Goal: Contribute content: Contribute content

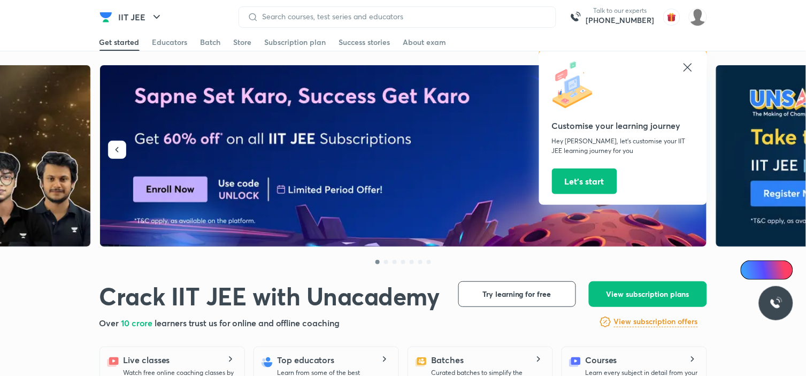
click at [687, 66] on icon at bounding box center [687, 67] width 13 height 13
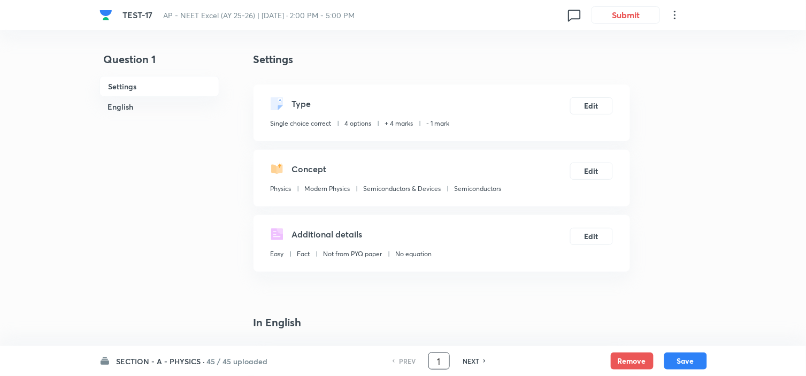
click at [435, 361] on input "1" at bounding box center [439, 361] width 20 height 19
drag, startPoint x: 435, startPoint y: 361, endPoint x: 444, endPoint y: 361, distance: 9.1
click at [444, 361] on input "1" at bounding box center [439, 361] width 20 height 19
type input "161"
checkbox input "false"
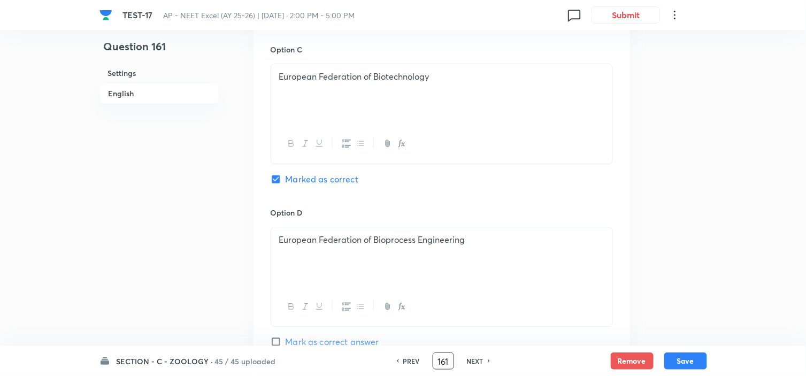
scroll to position [891, 0]
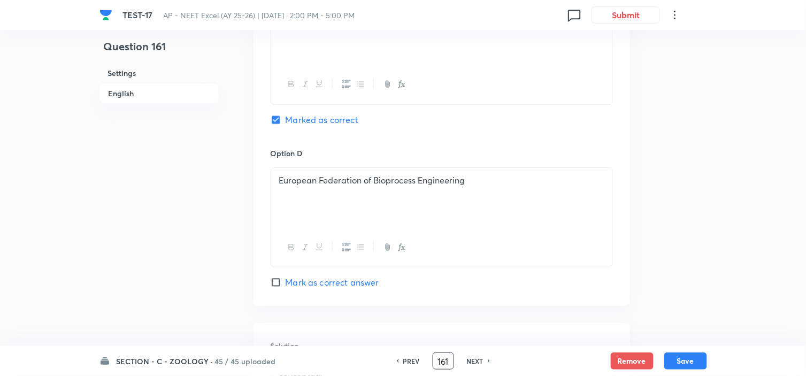
click at [478, 354] on div "PREV 161 ​ NEXT" at bounding box center [443, 360] width 138 height 17
click at [477, 360] on h6 "NEXT" at bounding box center [475, 361] width 17 height 10
checkbox input "false"
type input "162"
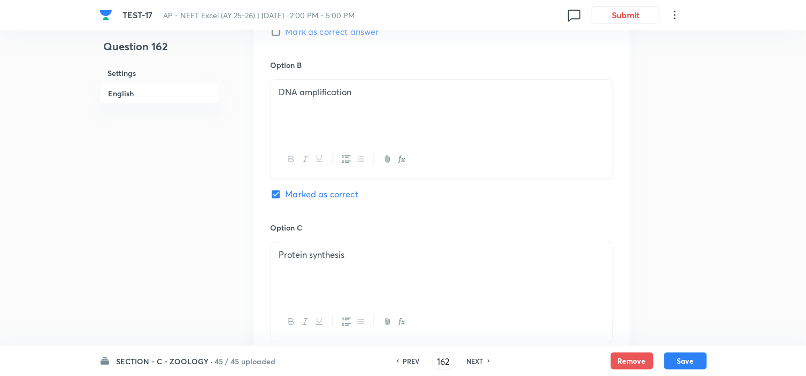
scroll to position [713, 0]
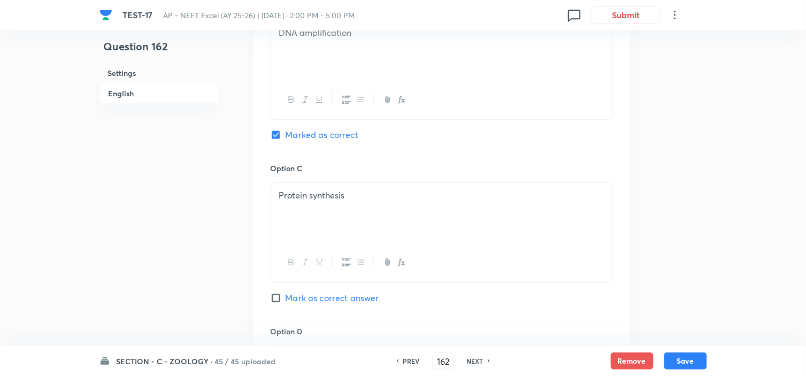
click at [473, 354] on div "PREV 162 ​ NEXT" at bounding box center [443, 360] width 138 height 17
click at [473, 360] on h6 "NEXT" at bounding box center [475, 361] width 17 height 10
checkbox input "false"
type input "163"
checkbox input "true"
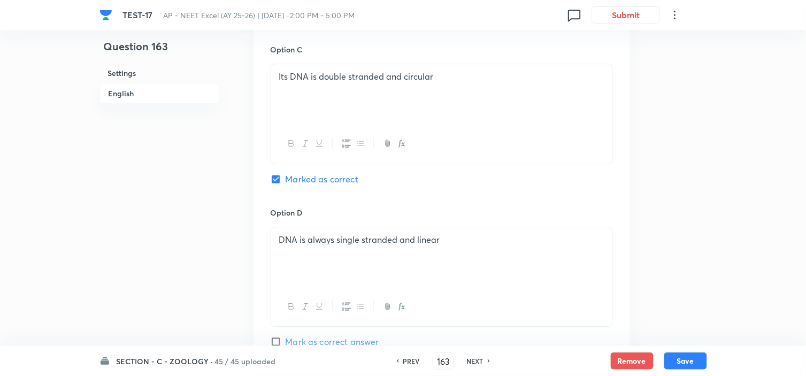
scroll to position [1088, 0]
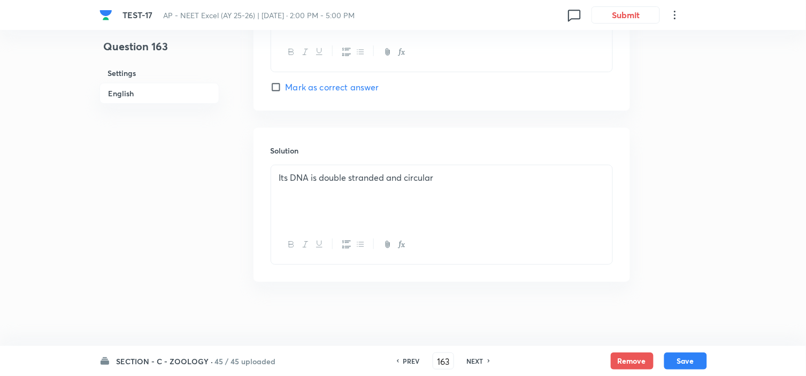
click at [320, 78] on div "Option D DNA is always single stranded and linear Mark as correct answer" at bounding box center [442, 22] width 342 height 141
click at [323, 88] on span "Mark as correct answer" at bounding box center [333, 87] width 94 height 13
click at [286, 88] on input "Mark as correct answer" at bounding box center [278, 87] width 15 height 11
checkbox input "true"
checkbox input "false"
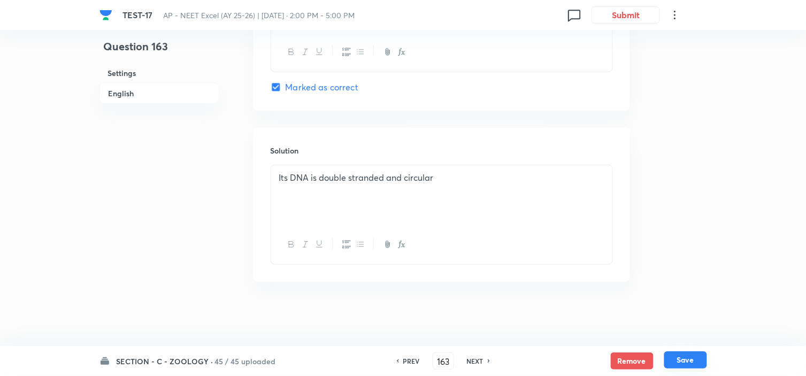
click at [683, 358] on button "Save" at bounding box center [685, 359] width 43 height 17
type input "164"
checkbox input "true"
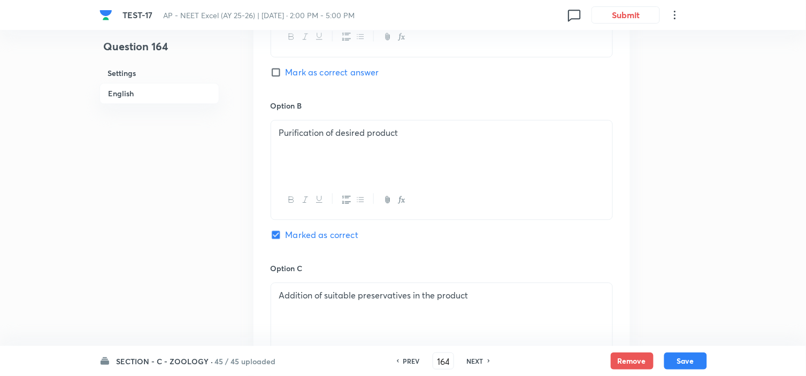
scroll to position [851, 0]
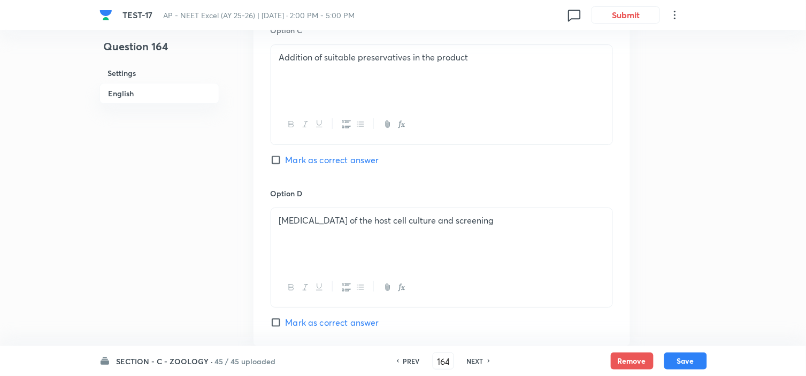
click at [327, 327] on span "Mark as correct answer" at bounding box center [333, 322] width 94 height 13
click at [286, 327] on input "Mark as correct answer" at bounding box center [278, 322] width 15 height 11
checkbox input "true"
checkbox input "false"
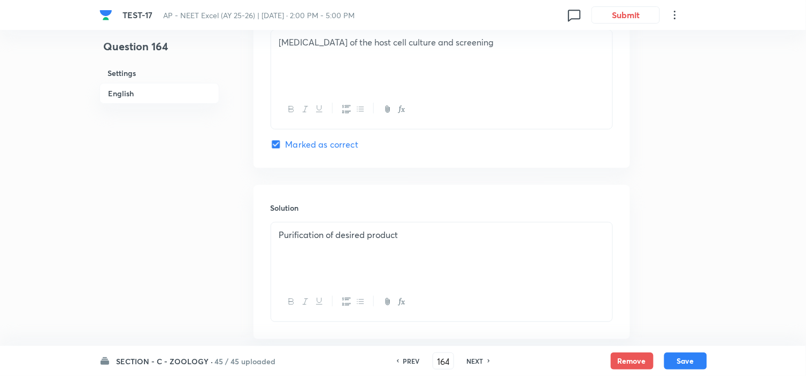
scroll to position [1088, 0]
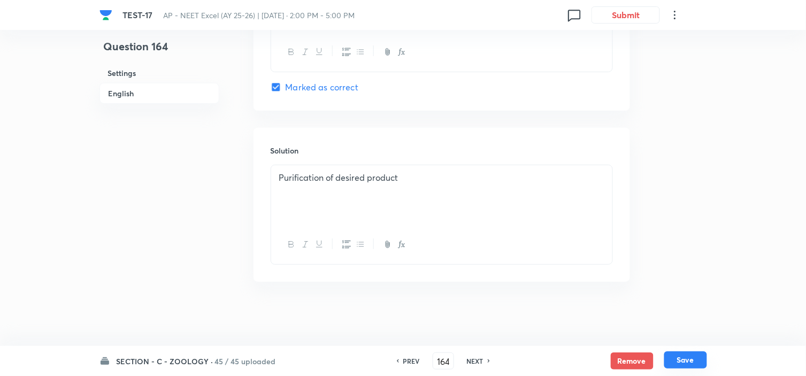
click at [682, 356] on button "Save" at bounding box center [685, 359] width 43 height 17
type input "165"
checkbox input "true"
checkbox input "false"
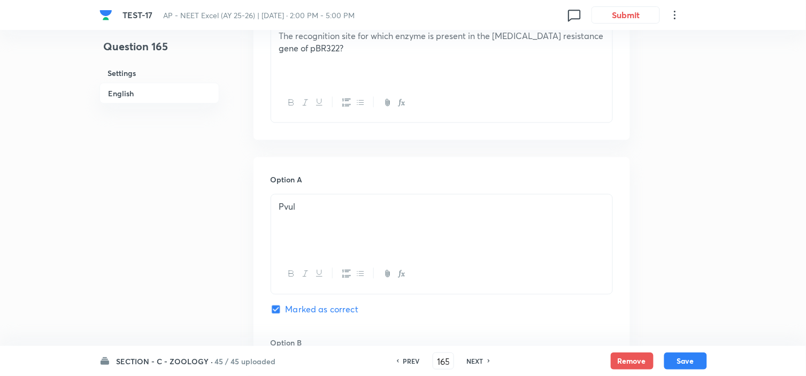
scroll to position [494, 0]
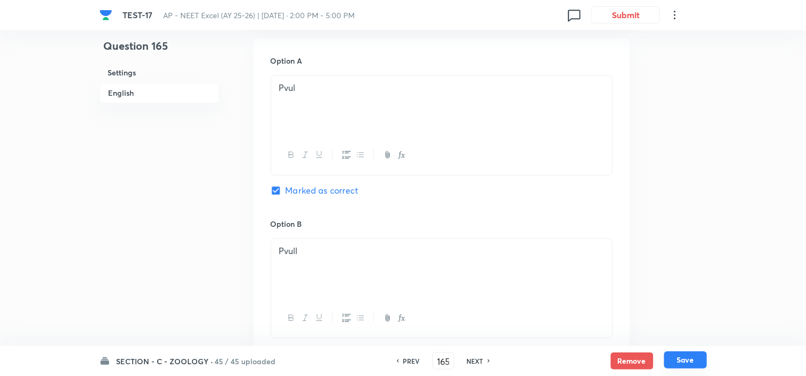
click at [687, 361] on button "Save" at bounding box center [685, 359] width 43 height 17
type input "166"
checkbox input "false"
checkbox input "true"
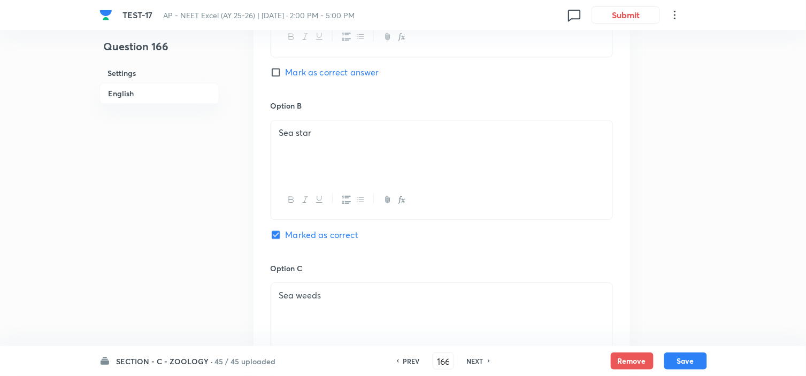
scroll to position [672, 0]
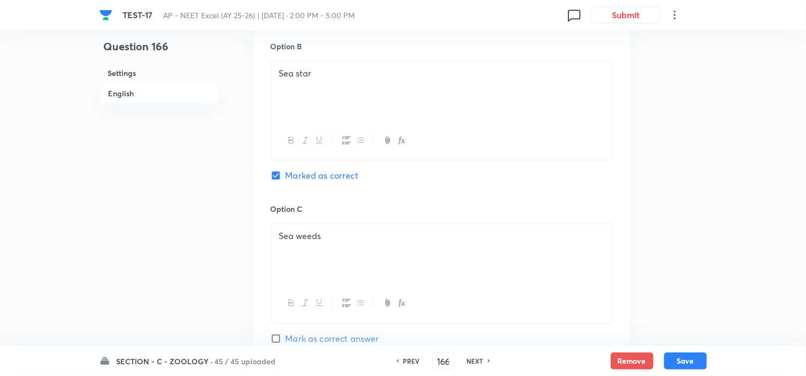
click at [317, 335] on span "Mark as correct answer" at bounding box center [333, 338] width 94 height 13
click at [286, 335] on input "Mark as correct answer" at bounding box center [278, 338] width 15 height 11
checkbox input "true"
checkbox input "false"
click at [688, 360] on button "Save" at bounding box center [685, 359] width 43 height 17
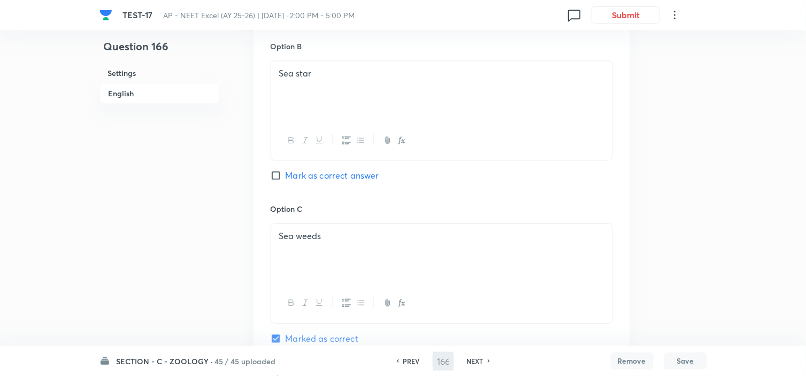
type input "167"
checkbox input "false"
checkbox input "true"
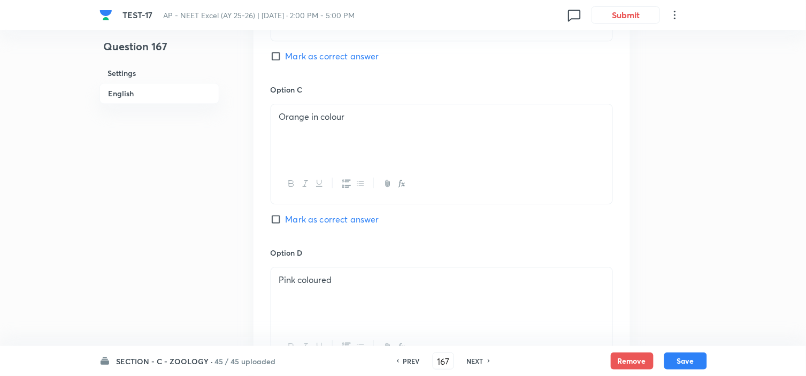
scroll to position [851, 0]
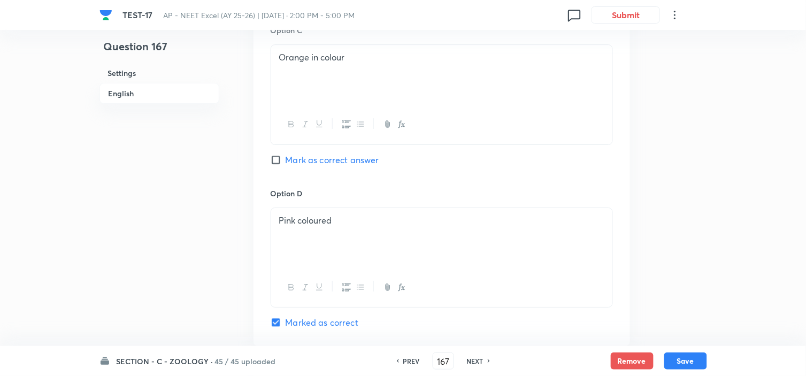
click at [321, 160] on span "Mark as correct answer" at bounding box center [333, 159] width 94 height 13
click at [286, 160] on input "Mark as correct answer" at bounding box center [278, 160] width 15 height 11
checkbox input "true"
checkbox input "false"
click at [679, 358] on button "Save" at bounding box center [685, 359] width 43 height 17
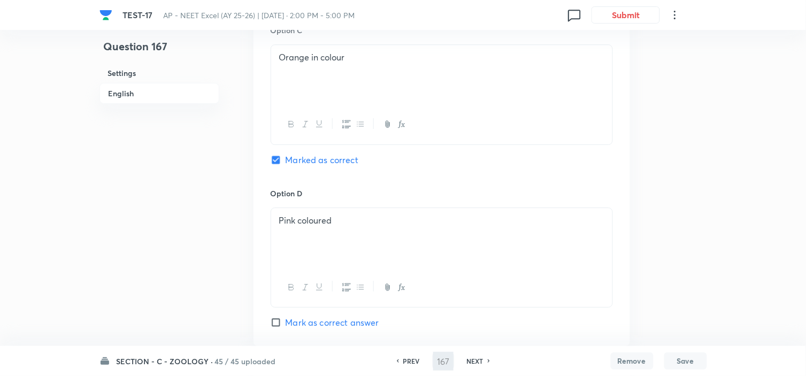
type input "168"
checkbox input "false"
checkbox input "true"
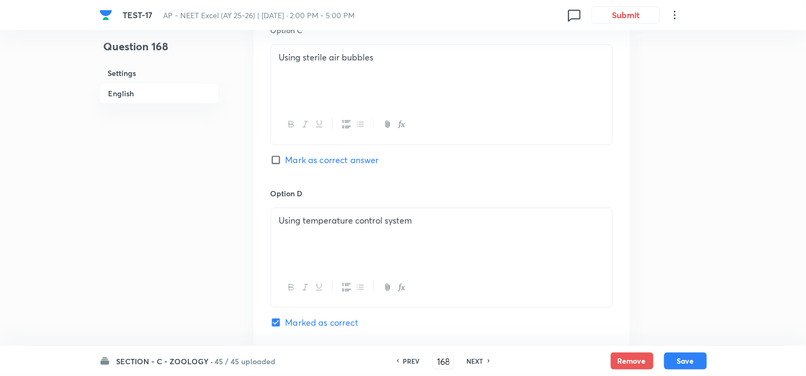
scroll to position [792, 0]
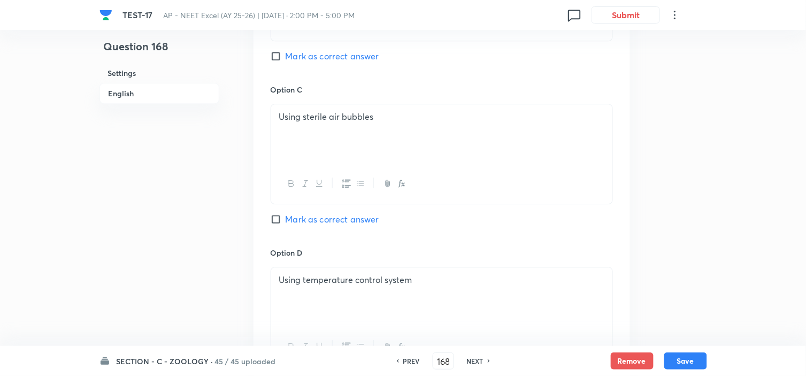
click at [324, 221] on span "Mark as correct answer" at bounding box center [333, 219] width 94 height 13
click at [286, 221] on input "Mark as correct answer" at bounding box center [278, 219] width 15 height 11
checkbox input "true"
checkbox input "false"
click at [678, 359] on button "Save" at bounding box center [685, 359] width 43 height 17
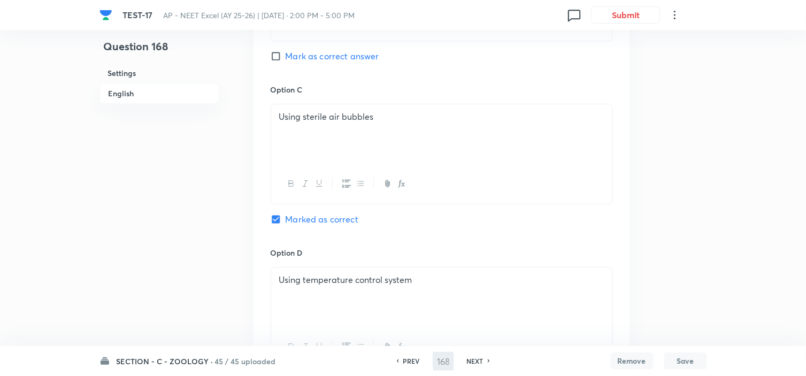
type input "169"
checkbox input "true"
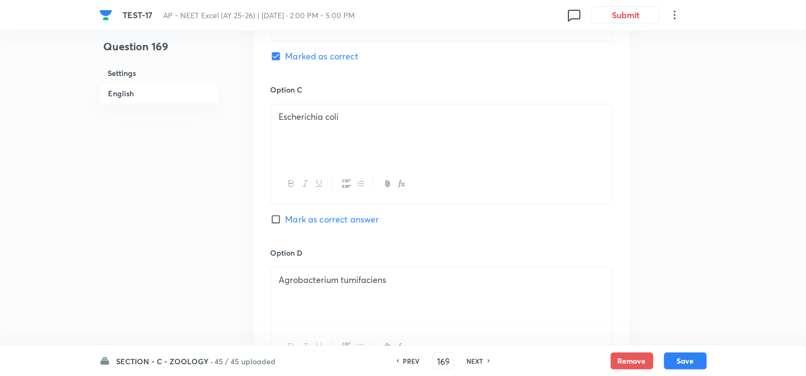
scroll to position [851, 0]
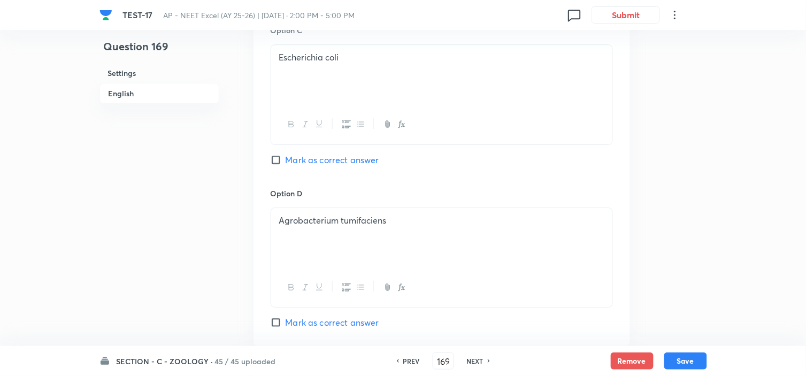
click at [318, 157] on span "Mark as correct answer" at bounding box center [333, 159] width 94 height 13
click at [286, 157] on input "Mark as correct answer" at bounding box center [278, 160] width 15 height 11
checkbox input "true"
checkbox input "false"
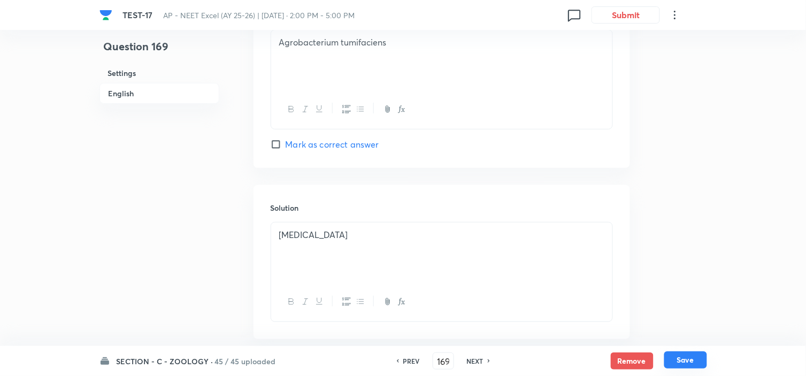
click at [685, 359] on button "Save" at bounding box center [685, 359] width 43 height 17
type input "170"
checkbox input "false"
checkbox input "true"
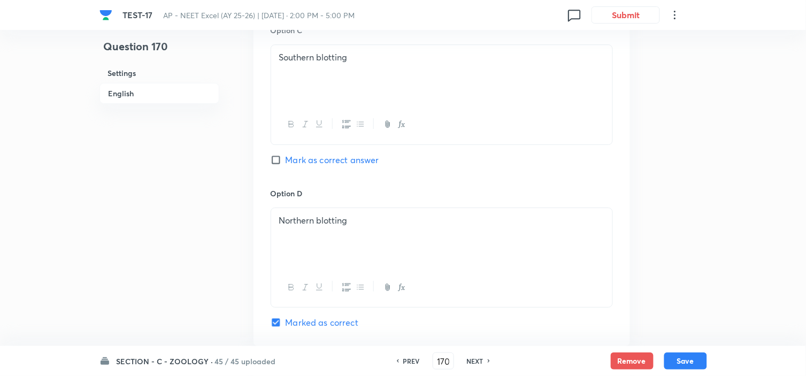
scroll to position [792, 0]
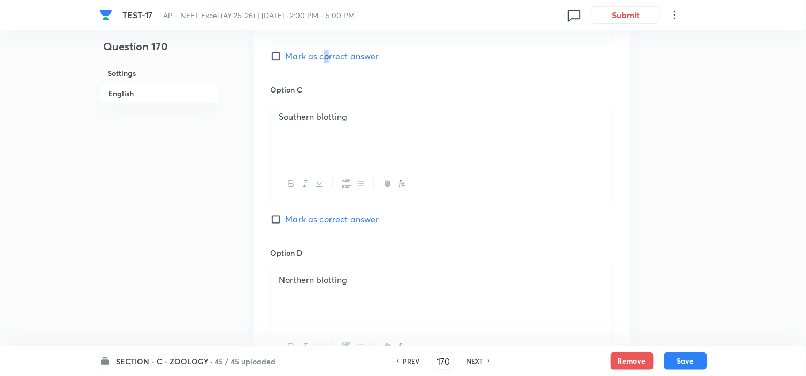
click at [325, 56] on span "Mark as correct answer" at bounding box center [333, 56] width 94 height 13
click at [282, 57] on input "Mark as correct answer" at bounding box center [278, 56] width 15 height 11
checkbox input "true"
checkbox input "false"
click at [671, 357] on button "Save" at bounding box center [685, 359] width 43 height 17
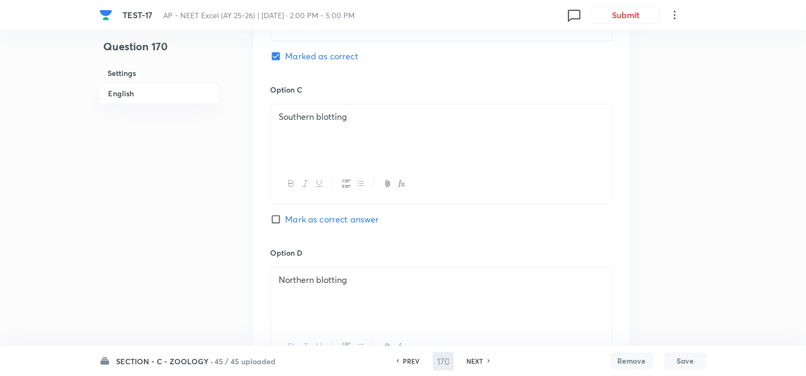
type input "171"
checkbox input "true"
checkbox input "false"
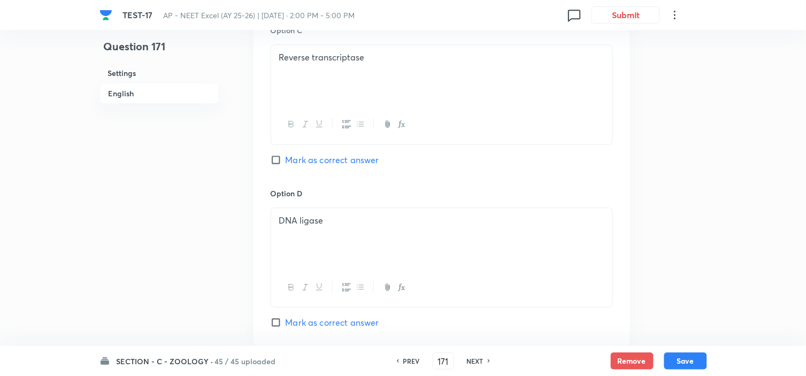
scroll to position [970, 0]
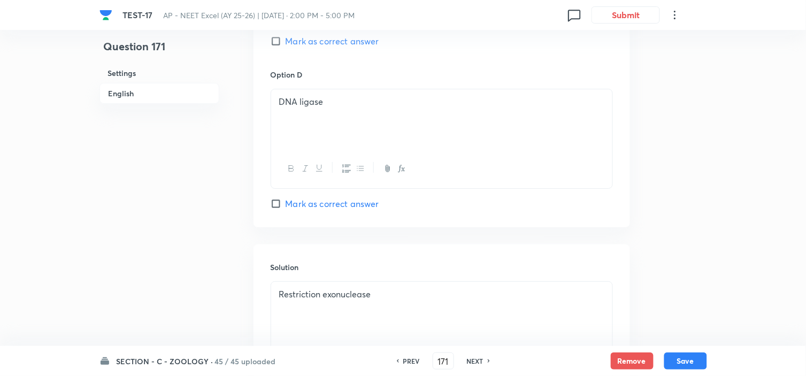
click at [304, 203] on span "Mark as correct answer" at bounding box center [333, 203] width 94 height 13
click at [286, 203] on input "Mark as correct answer" at bounding box center [278, 203] width 15 height 11
checkbox input "true"
checkbox input "false"
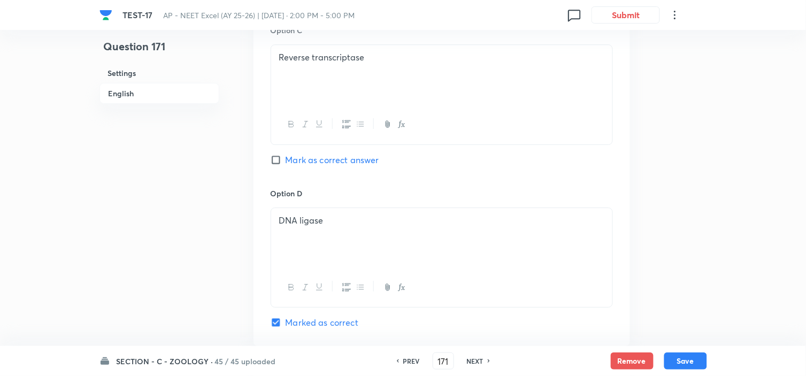
scroll to position [910, 0]
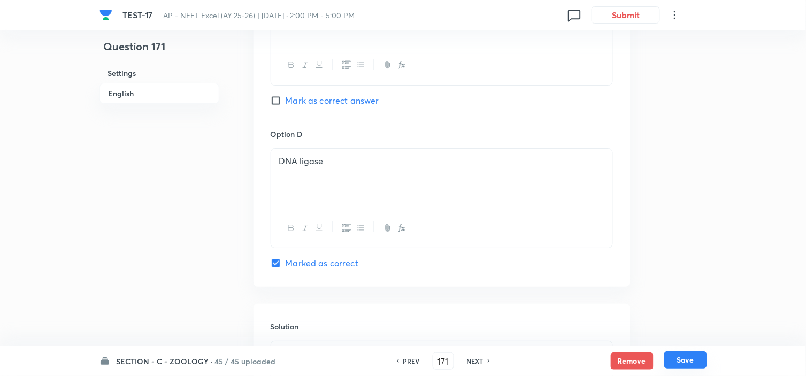
click at [694, 356] on button "Save" at bounding box center [685, 359] width 43 height 17
type input "172"
checkbox input "true"
checkbox input "false"
click at [327, 99] on span "Mark as correct answer" at bounding box center [333, 100] width 94 height 13
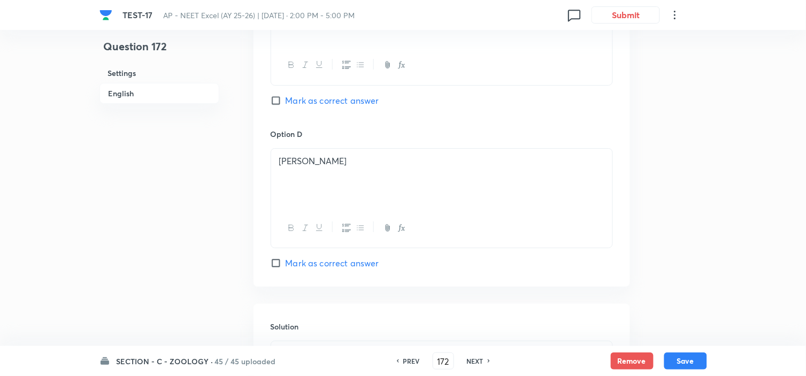
click at [286, 99] on input "Mark as correct answer" at bounding box center [278, 100] width 15 height 11
checkbox input "true"
checkbox input "false"
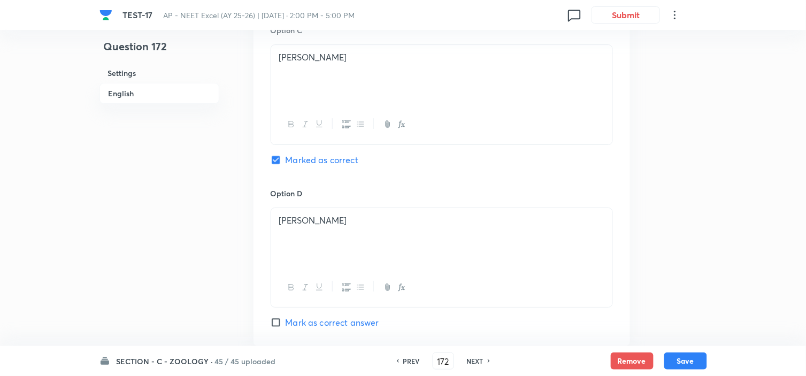
scroll to position [792, 0]
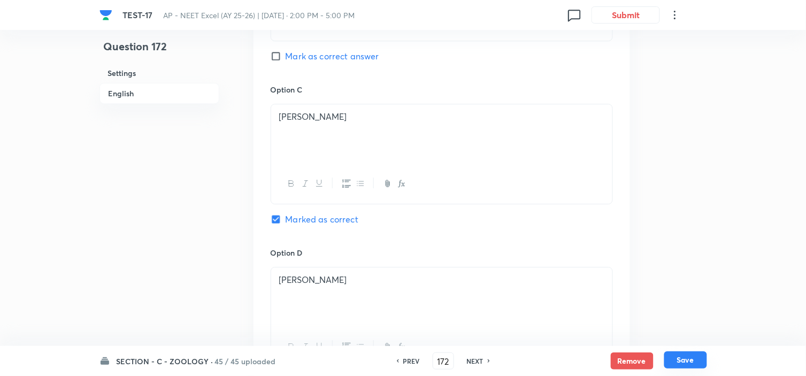
click at [687, 361] on button "Save" at bounding box center [685, 359] width 43 height 17
checkbox input "false"
type input "173"
checkbox input "true"
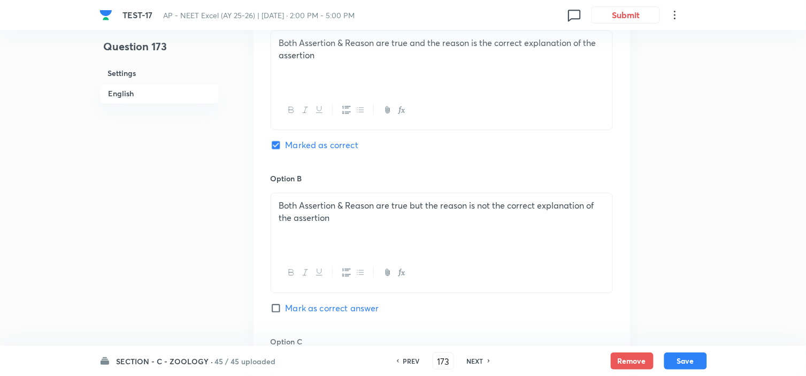
scroll to position [672, 0]
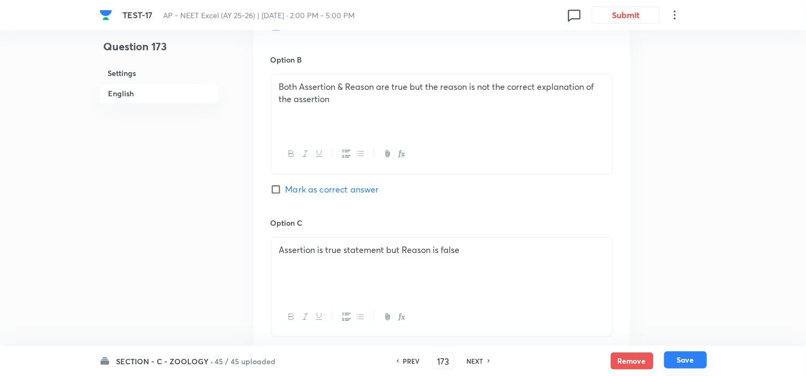
click at [687, 360] on button "Save" at bounding box center [685, 359] width 43 height 17
type input "174"
checkbox input "true"
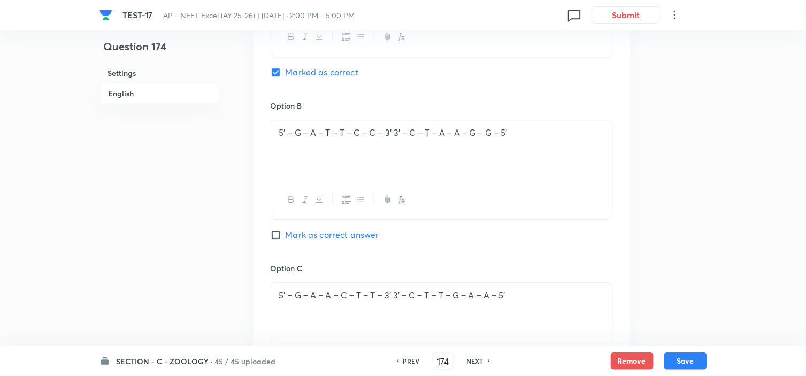
scroll to position [494, 0]
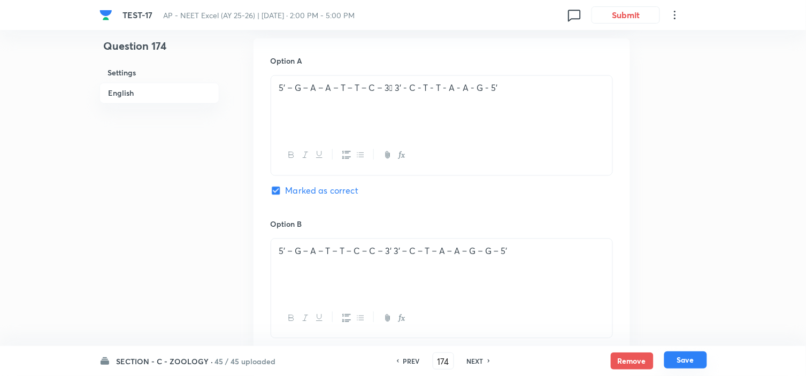
click at [680, 364] on button "Save" at bounding box center [685, 359] width 43 height 17
type input "175"
checkbox input "true"
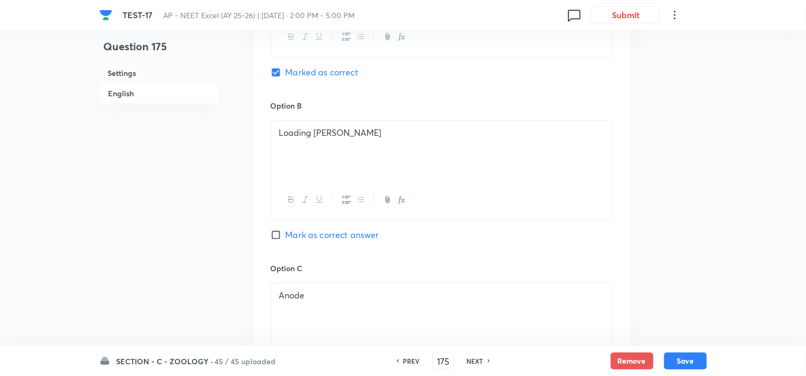
scroll to position [732, 0]
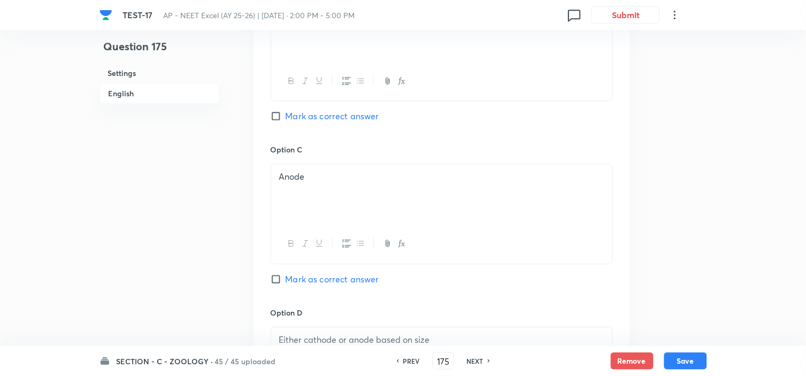
click at [314, 275] on span "Mark as correct answer" at bounding box center [333, 279] width 94 height 13
click at [286, 275] on input "Mark as correct answer" at bounding box center [278, 279] width 15 height 11
checkbox input "true"
checkbox input "false"
click at [696, 359] on button "Save" at bounding box center [685, 359] width 43 height 17
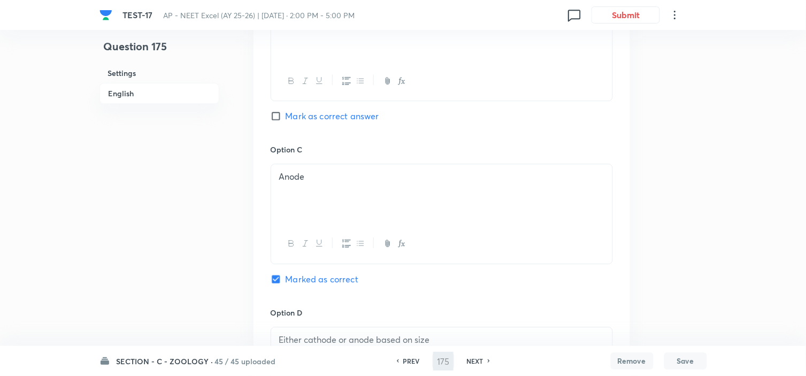
type input "176"
checkbox input "true"
checkbox input "false"
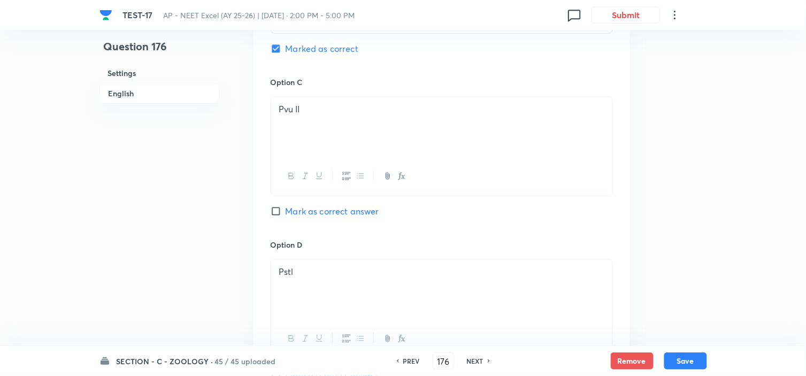
scroll to position [910, 0]
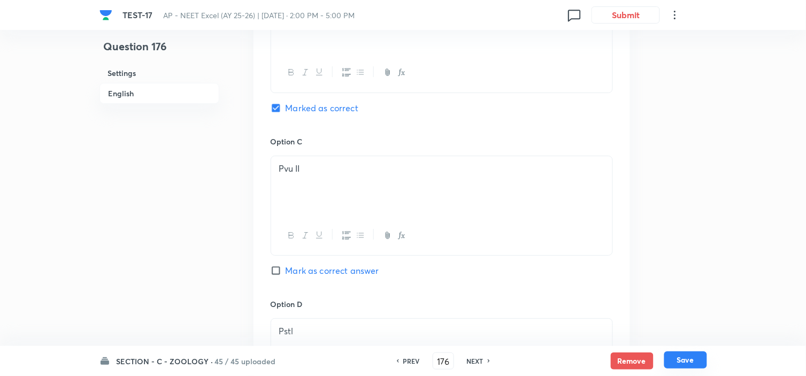
click at [687, 359] on button "Save" at bounding box center [685, 359] width 43 height 17
type input "177"
checkbox input "false"
checkbox input "true"
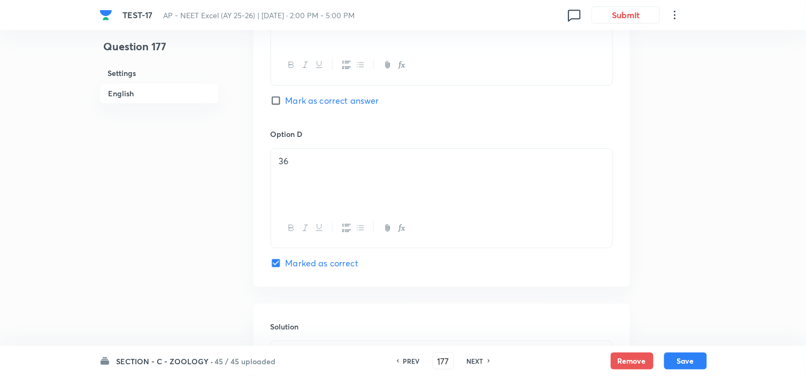
scroll to position [851, 0]
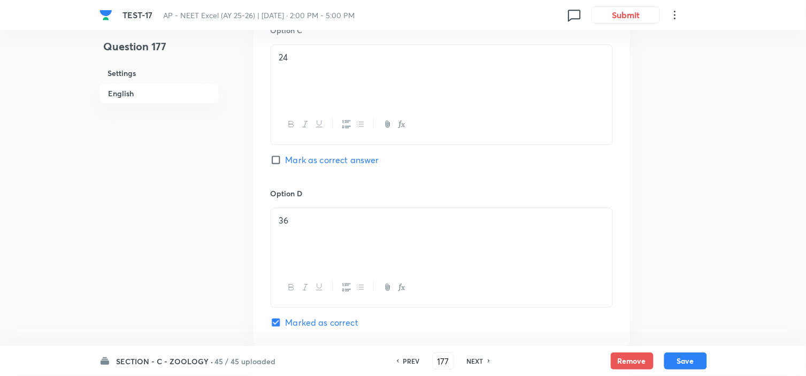
click at [319, 160] on span "Mark as correct answer" at bounding box center [333, 159] width 94 height 13
click at [286, 160] on input "Mark as correct answer" at bounding box center [278, 160] width 15 height 11
checkbox input "true"
checkbox input "false"
click at [689, 360] on button "Save" at bounding box center [685, 359] width 43 height 17
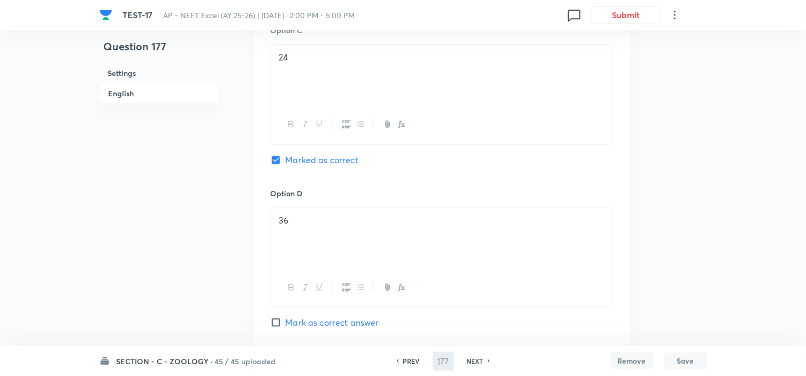
type input "178"
checkbox input "true"
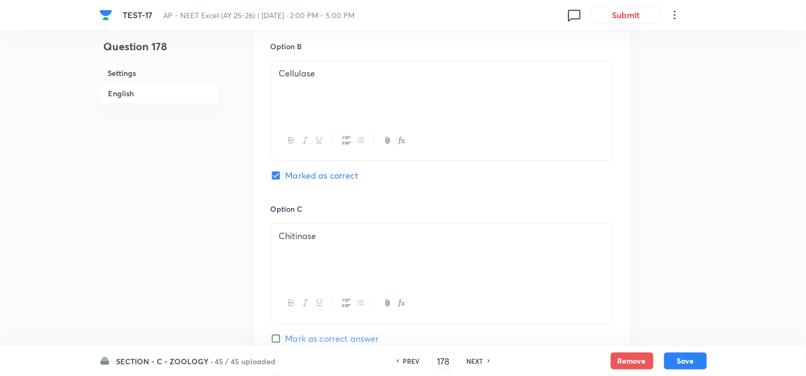
scroll to position [732, 0]
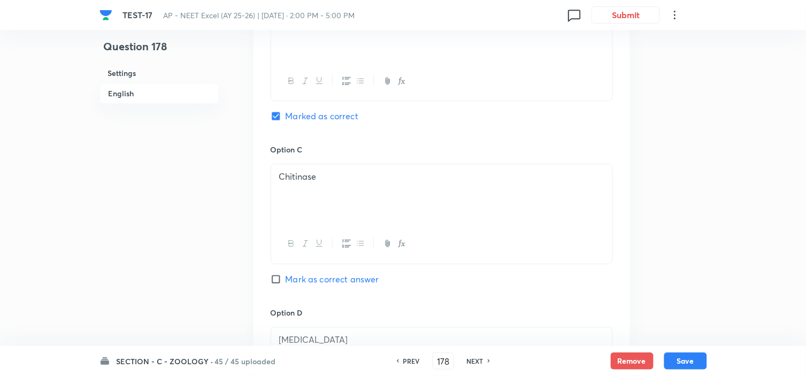
click at [321, 273] on div "Option C Chitinase Mark as correct answer" at bounding box center [442, 225] width 342 height 163
click at [322, 277] on span "Mark as correct answer" at bounding box center [333, 279] width 94 height 13
click at [286, 277] on input "Mark as correct answer" at bounding box center [278, 279] width 15 height 11
checkbox input "true"
checkbox input "false"
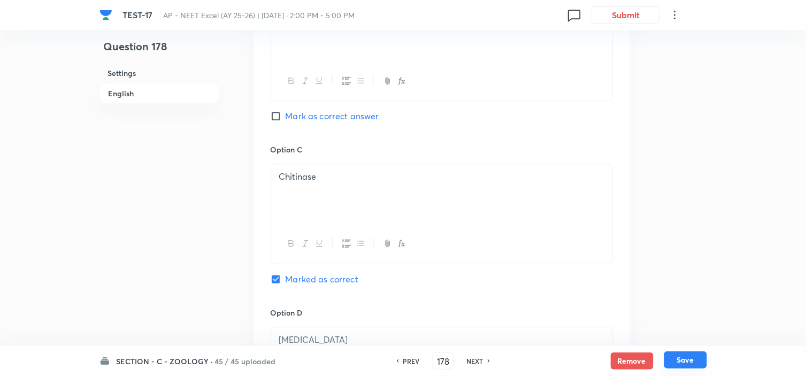
click at [680, 356] on button "Save" at bounding box center [685, 359] width 43 height 17
type input "179"
checkbox input "true"
checkbox input "false"
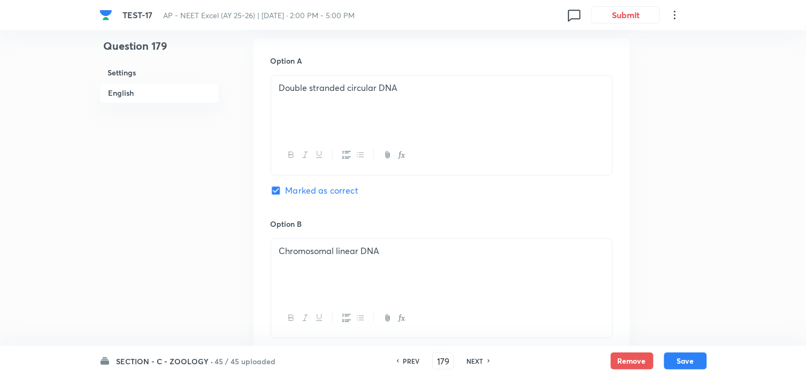
scroll to position [435, 0]
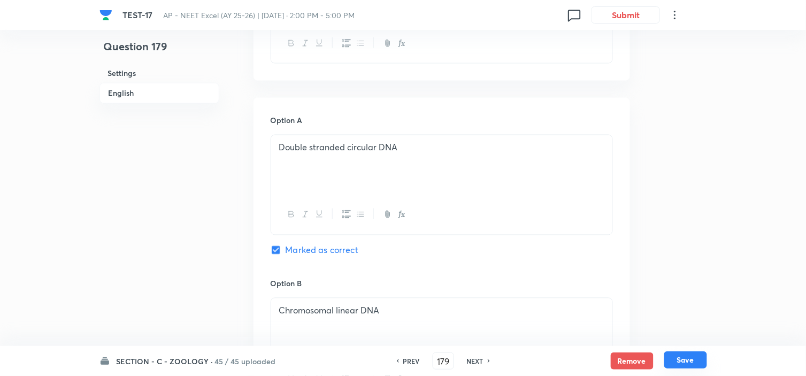
click at [685, 357] on button "Save" at bounding box center [685, 359] width 43 height 17
type input "180"
checkbox input "false"
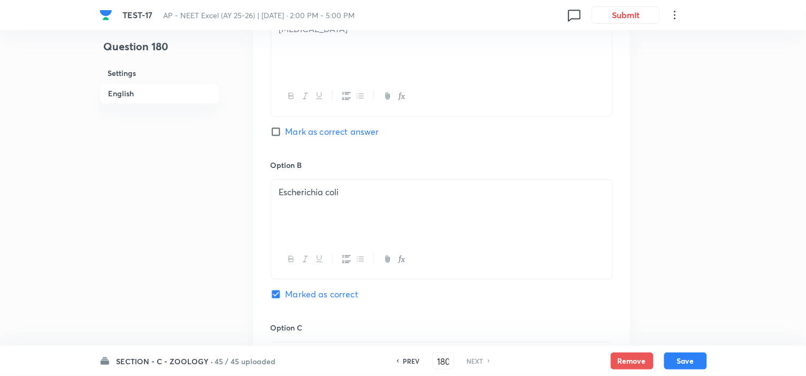
scroll to position [613, 0]
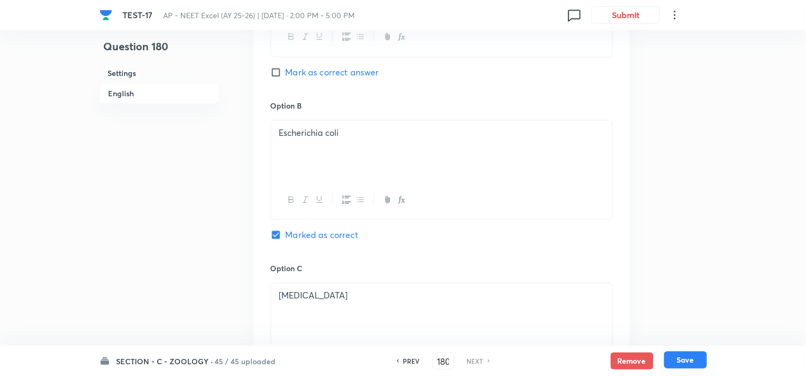
click at [680, 355] on button "Save" at bounding box center [685, 359] width 43 height 17
checkbox input "true"
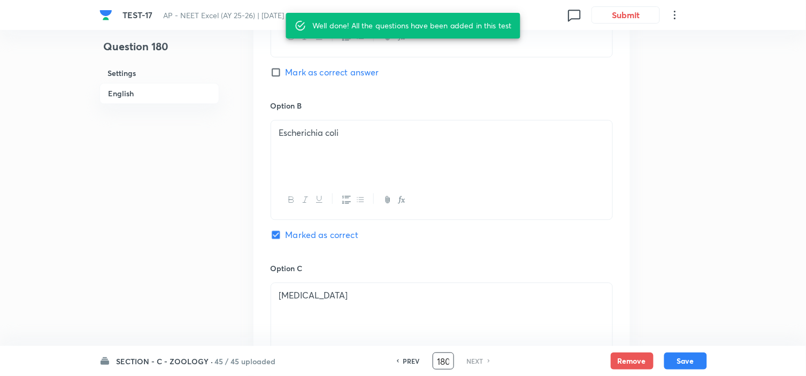
click at [442, 359] on input "180" at bounding box center [443, 361] width 20 height 19
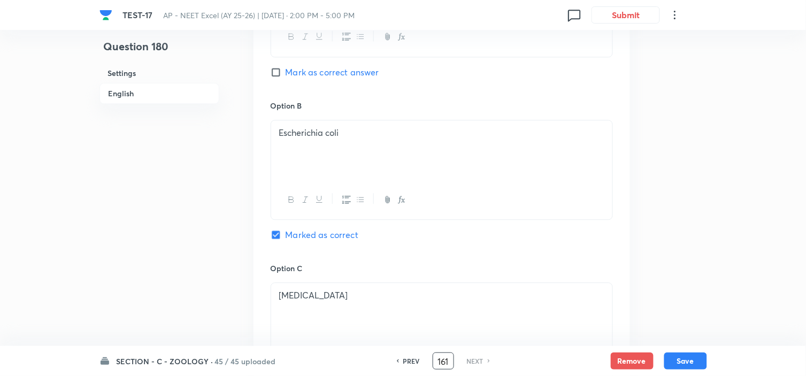
click at [442, 360] on input "161" at bounding box center [443, 361] width 20 height 19
type input "161"
checkbox input "false"
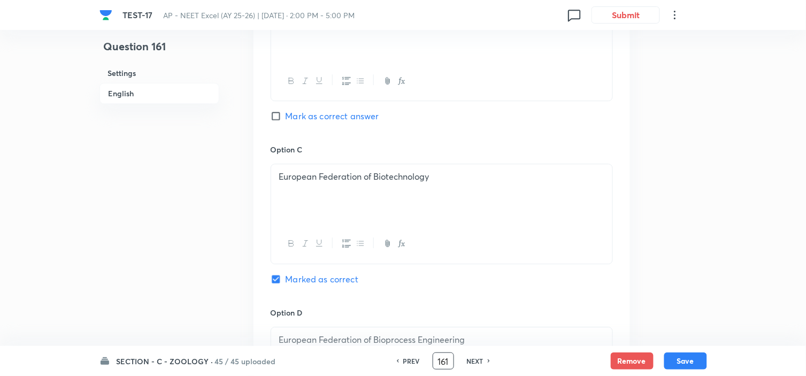
scroll to position [792, 0]
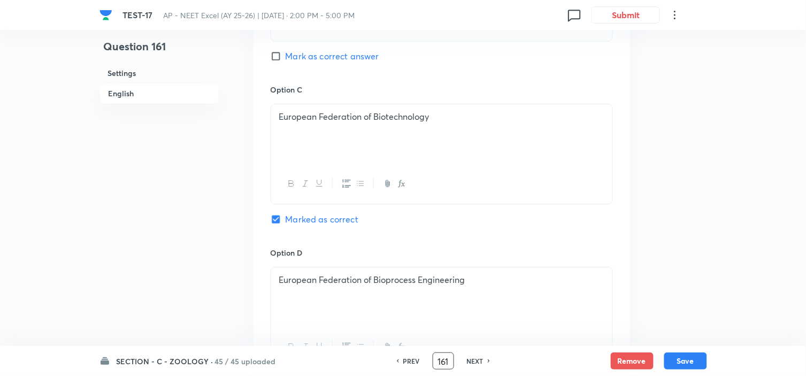
click at [477, 361] on h6 "NEXT" at bounding box center [475, 361] width 17 height 10
checkbox input "false"
type input "162"
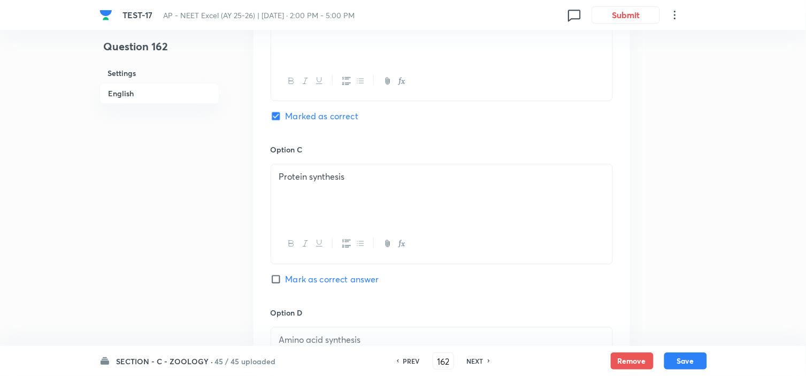
scroll to position [672, 0]
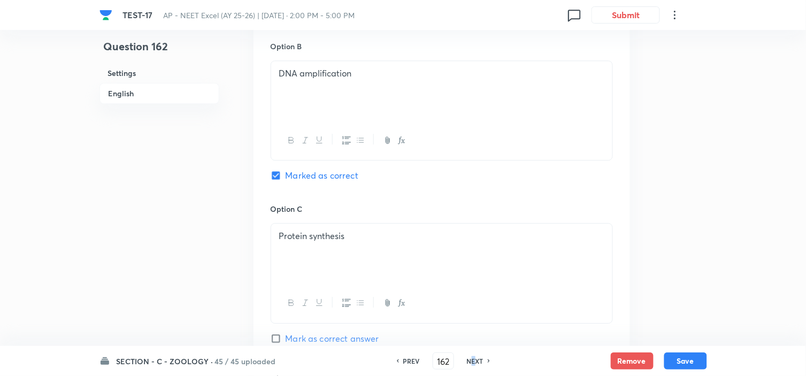
click at [474, 356] on h6 "NEXT" at bounding box center [475, 361] width 17 height 10
checkbox input "false"
checkbox input "true"
type input "163"
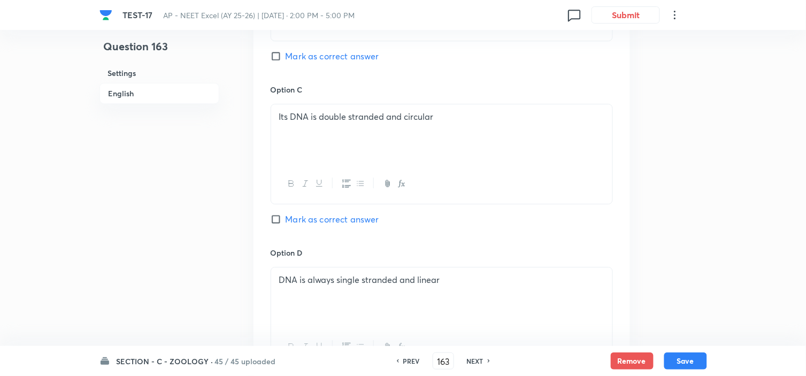
scroll to position [851, 0]
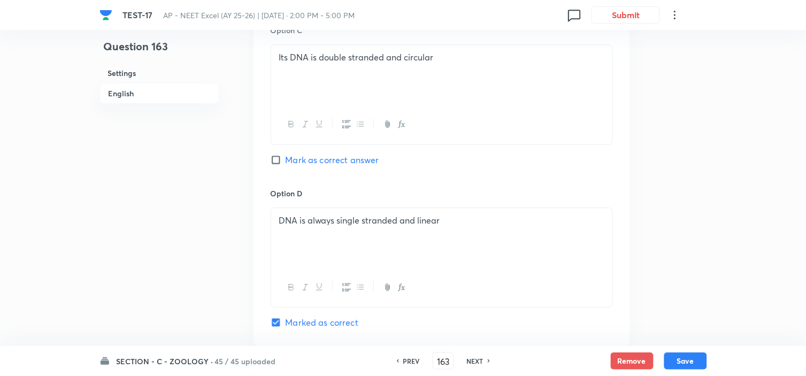
click at [481, 358] on h6 "NEXT" at bounding box center [475, 361] width 17 height 10
checkbox input "false"
type input "164"
click at [483, 360] on h6 "NEXT" at bounding box center [475, 361] width 17 height 10
checkbox input "false"
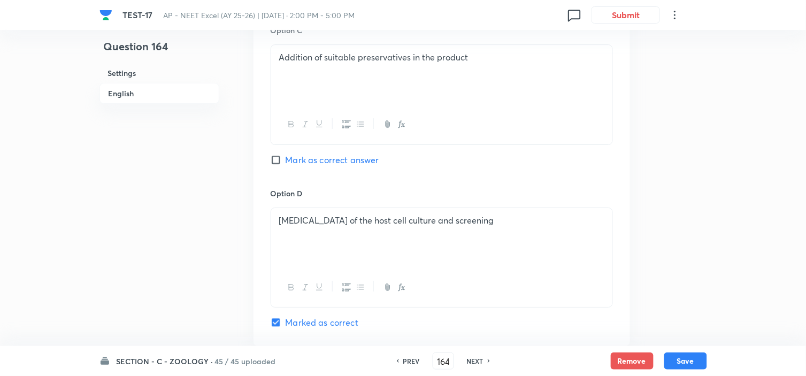
type input "165"
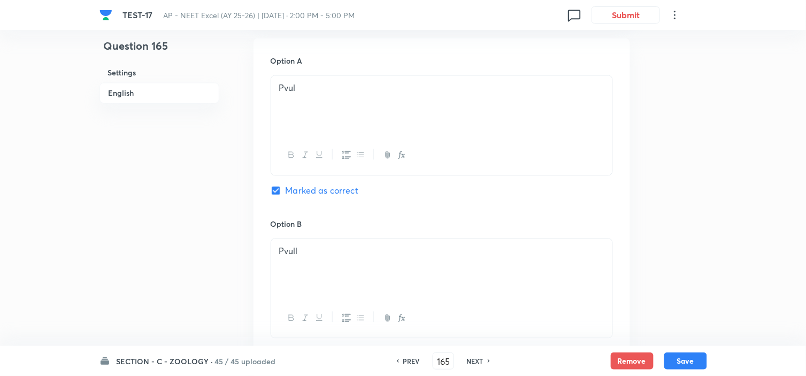
scroll to position [435, 0]
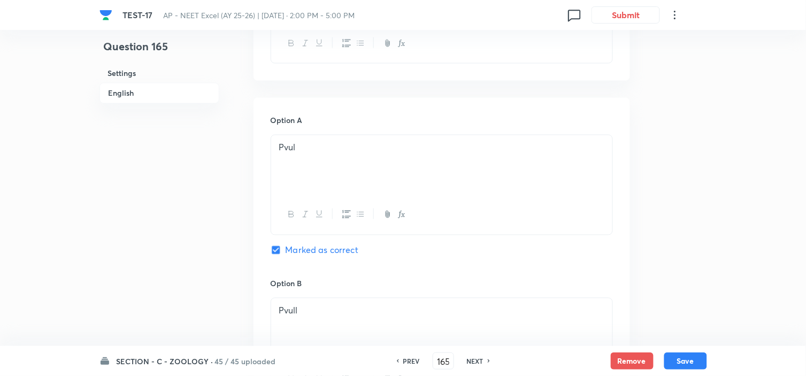
click at [479, 356] on h6 "NEXT" at bounding box center [475, 361] width 17 height 10
checkbox input "false"
type input "166"
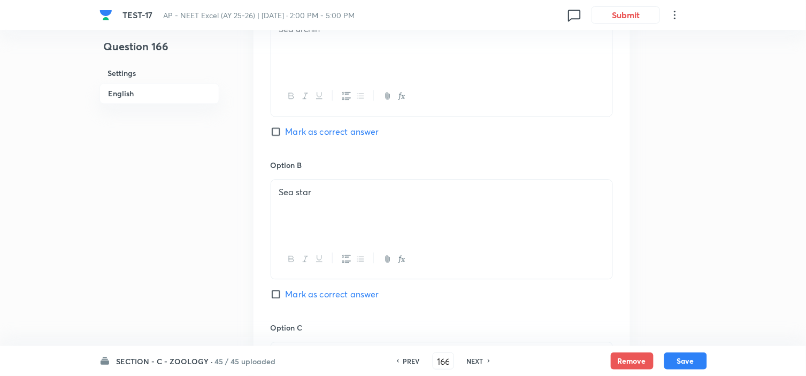
scroll to position [672, 0]
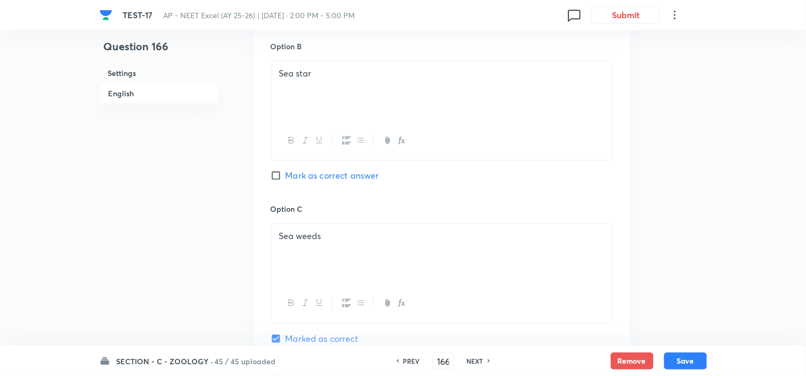
click at [467, 360] on h6 "NEXT" at bounding box center [475, 361] width 17 height 10
checkbox input "false"
type input "167"
click at [333, 252] on div "Orange in colour" at bounding box center [441, 254] width 341 height 60
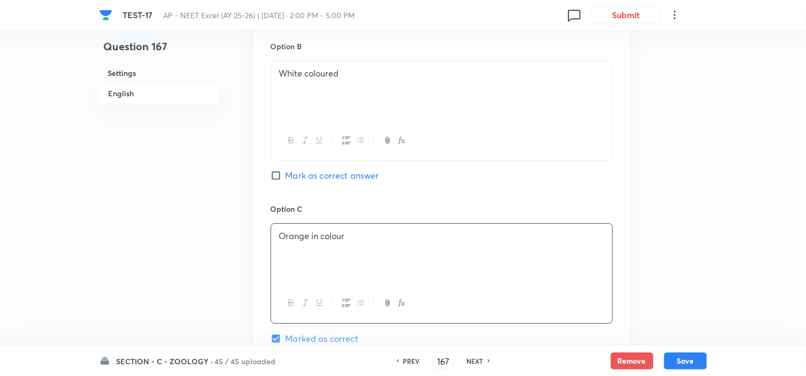
click at [406, 356] on h6 "PREV" at bounding box center [411, 361] width 17 height 10
checkbox input "false"
type input "166"
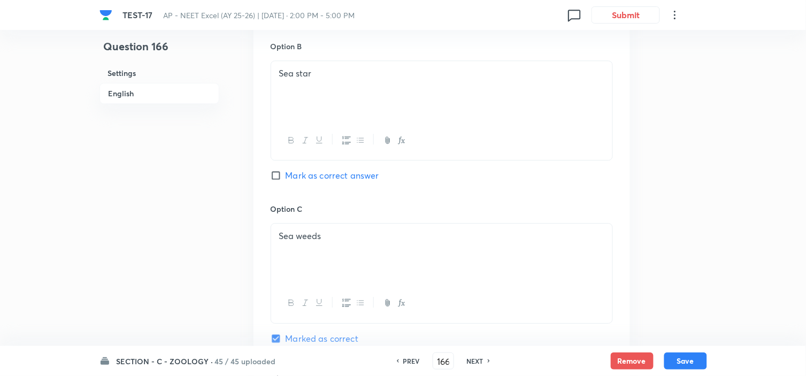
click at [474, 356] on h6 "NEXT" at bounding box center [475, 361] width 17 height 10
checkbox input "false"
type input "167"
checkbox input "true"
click at [312, 174] on span "Mark as correct answer" at bounding box center [333, 175] width 94 height 13
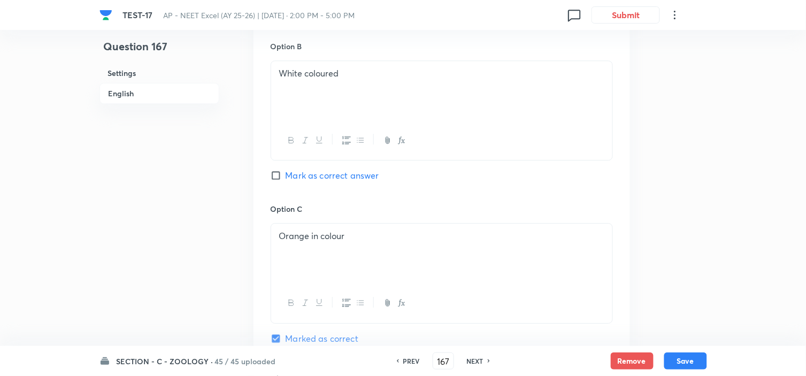
click at [286, 174] on input "Mark as correct answer" at bounding box center [278, 175] width 15 height 11
checkbox input "true"
checkbox input "false"
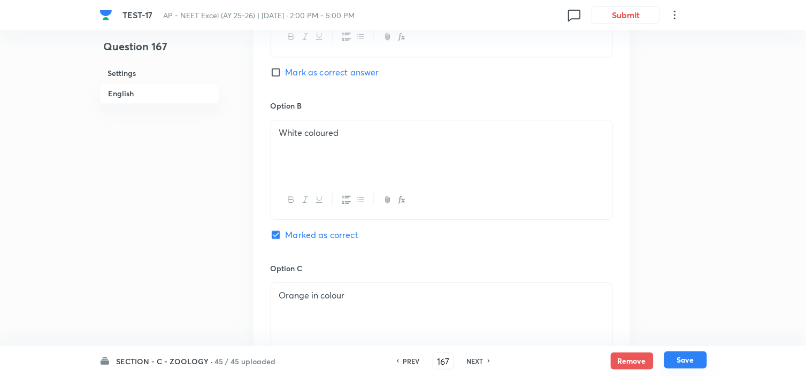
click at [692, 357] on button "Save" at bounding box center [685, 359] width 43 height 17
type input "168"
checkbox input "false"
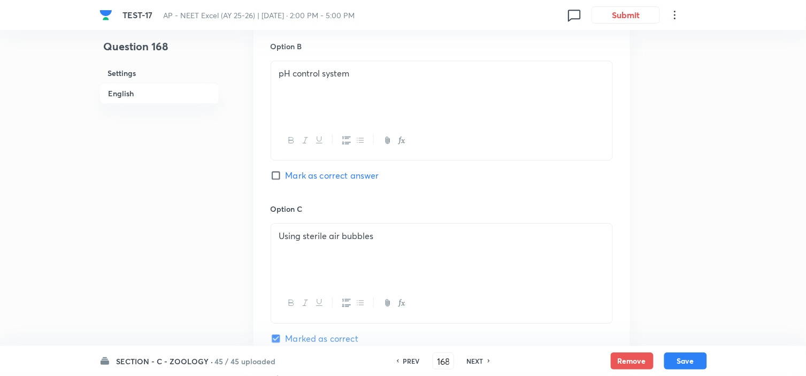
scroll to position [732, 0]
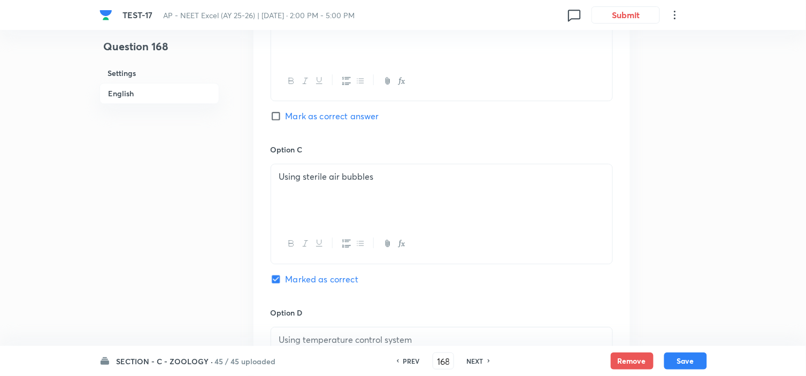
click at [471, 359] on h6 "NEXT" at bounding box center [475, 361] width 17 height 10
checkbox input "false"
type input "169"
click at [479, 361] on h6 "NEXT" at bounding box center [475, 361] width 17 height 10
checkbox input "false"
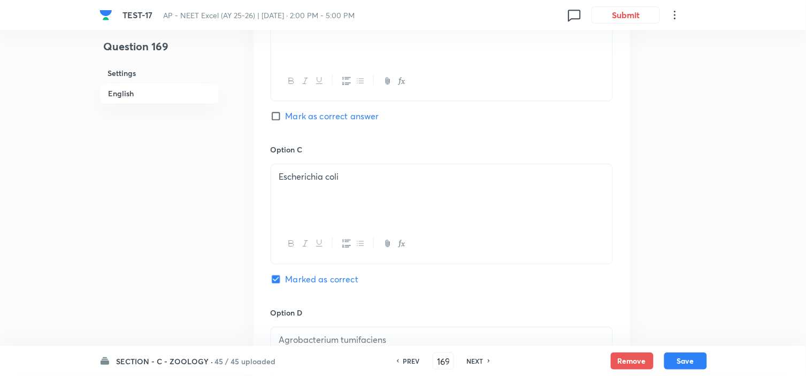
type input "170"
click at [477, 362] on h6 "NEXT" at bounding box center [475, 361] width 17 height 10
checkbox input "false"
type input "171"
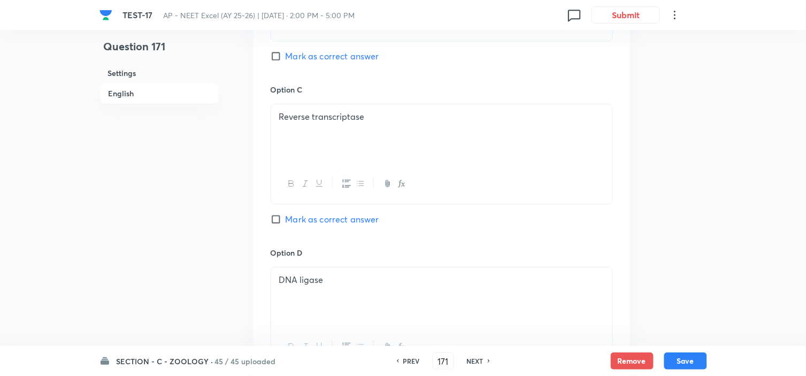
scroll to position [910, 0]
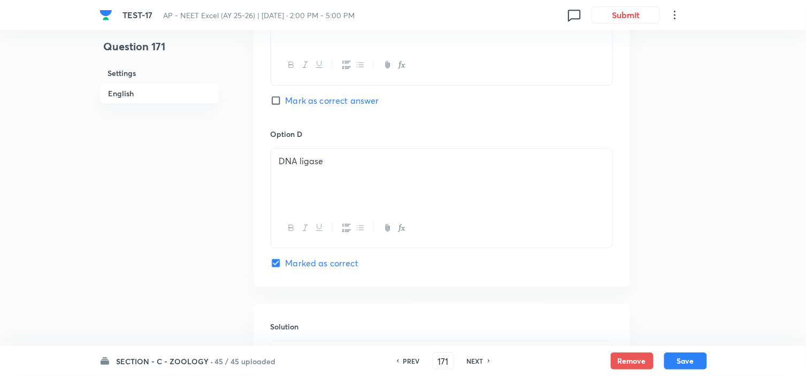
click at [477, 355] on div "PREV 171 ​ NEXT" at bounding box center [443, 360] width 138 height 17
click at [477, 362] on h6 "NEXT" at bounding box center [475, 361] width 17 height 10
checkbox input "false"
type input "172"
click at [477, 360] on h6 "NEXT" at bounding box center [475, 361] width 17 height 10
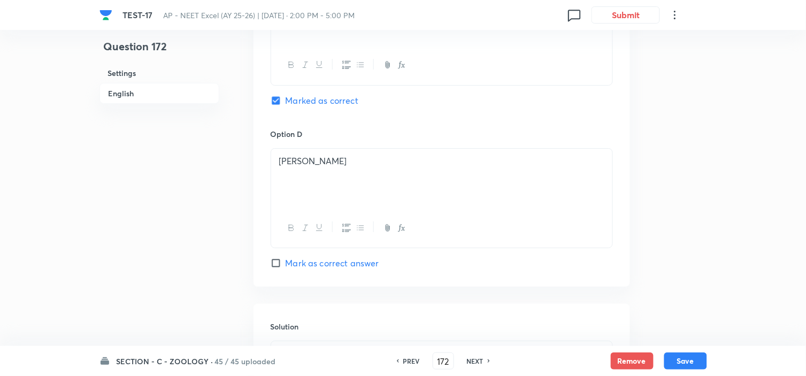
checkbox input "false"
type input "173"
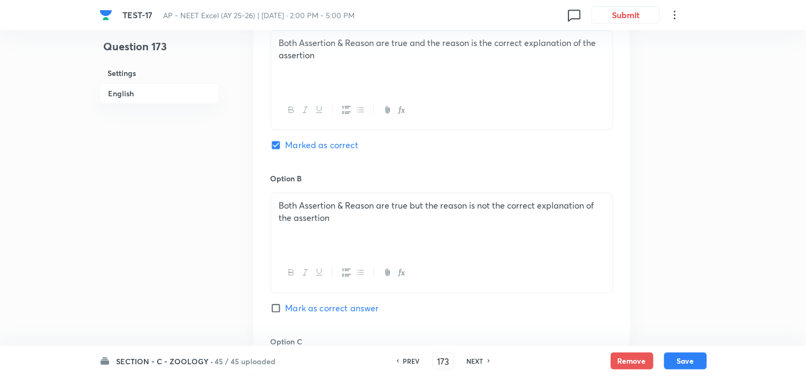
scroll to position [494, 0]
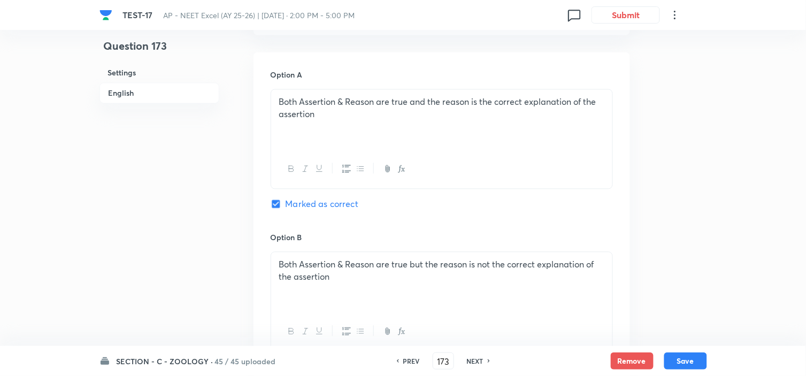
click at [476, 364] on h6 "NEXT" at bounding box center [475, 361] width 17 height 10
checkbox input "false"
type input "174"
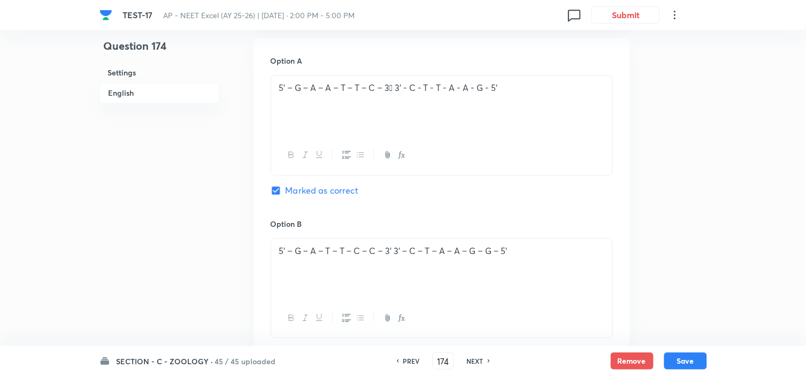
click at [474, 356] on h6 "NEXT" at bounding box center [475, 361] width 17 height 10
checkbox input "false"
type input "175"
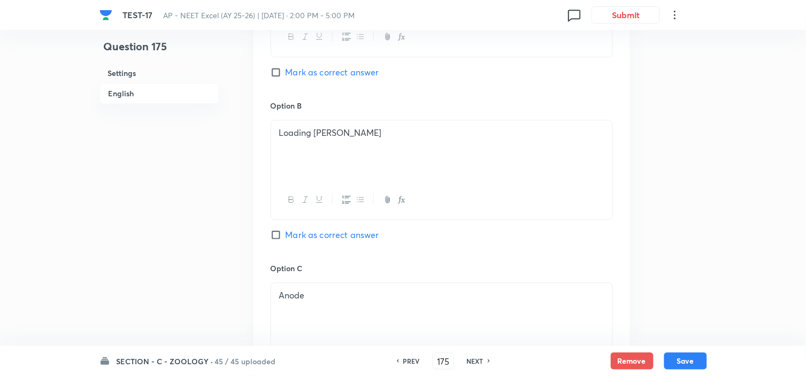
scroll to position [672, 0]
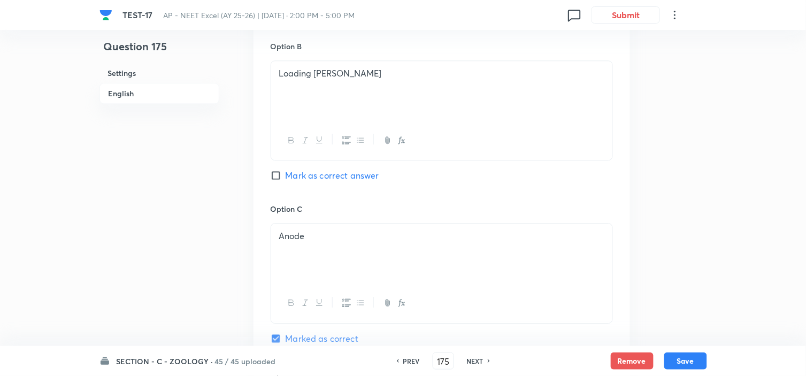
click at [472, 360] on h6 "NEXT" at bounding box center [475, 361] width 17 height 10
checkbox input "false"
type input "176"
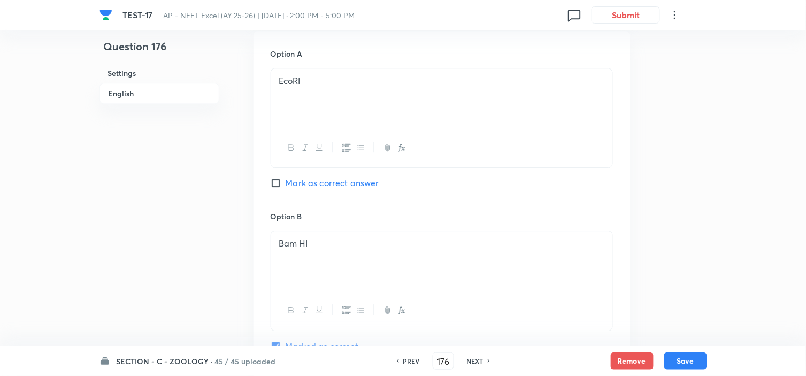
scroll to position [792, 0]
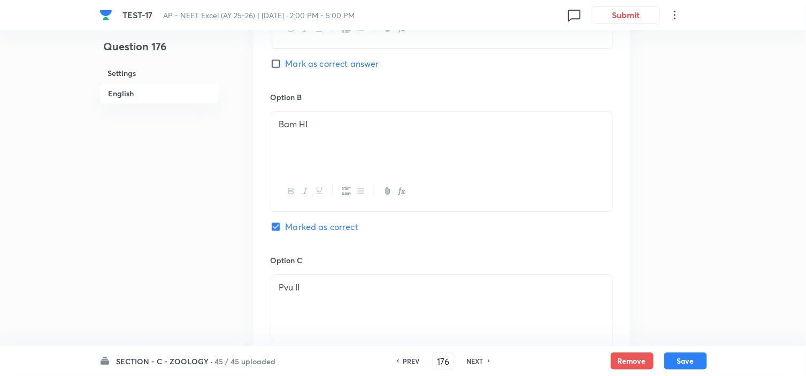
click at [473, 359] on h6 "NEXT" at bounding box center [475, 361] width 17 height 10
checkbox input "false"
checkbox input "true"
type input "177"
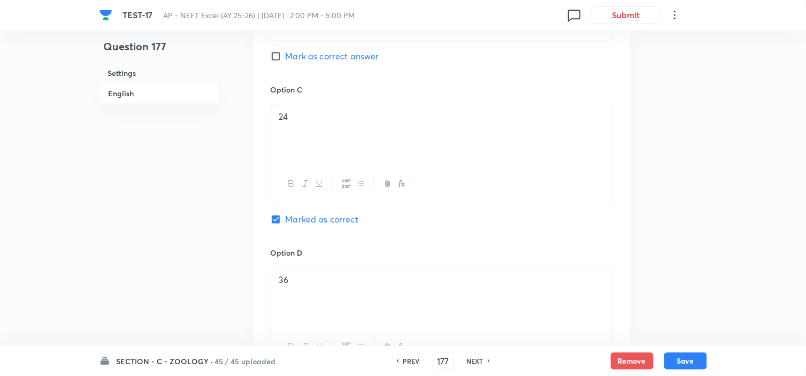
click at [476, 359] on h6 "NEXT" at bounding box center [475, 361] width 17 height 10
checkbox input "false"
type input "178"
checkbox input "true"
click at [472, 359] on h6 "NEXT" at bounding box center [475, 361] width 17 height 10
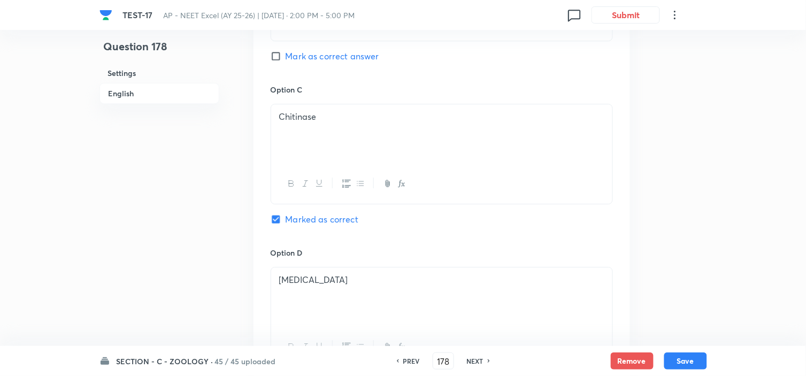
checkbox input "true"
checkbox input "false"
type input "179"
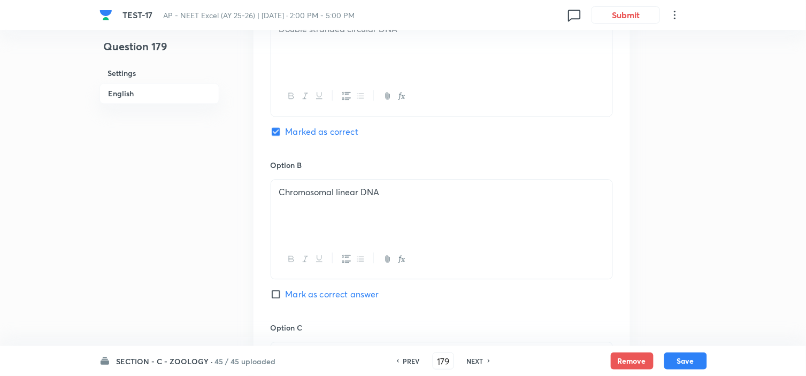
scroll to position [494, 0]
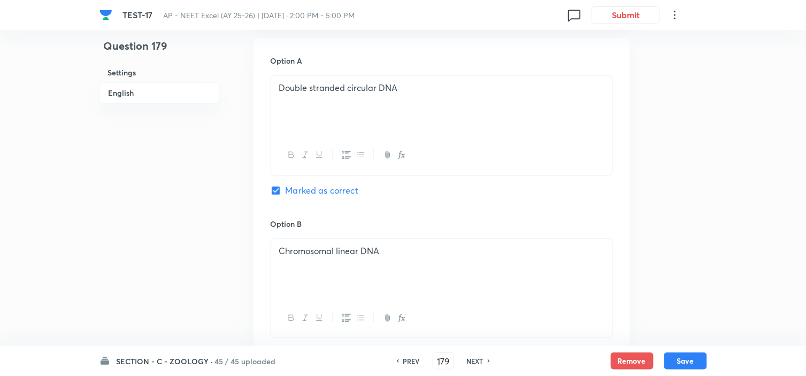
click at [474, 357] on h6 "NEXT" at bounding box center [475, 361] width 17 height 10
checkbox input "false"
type input "180"
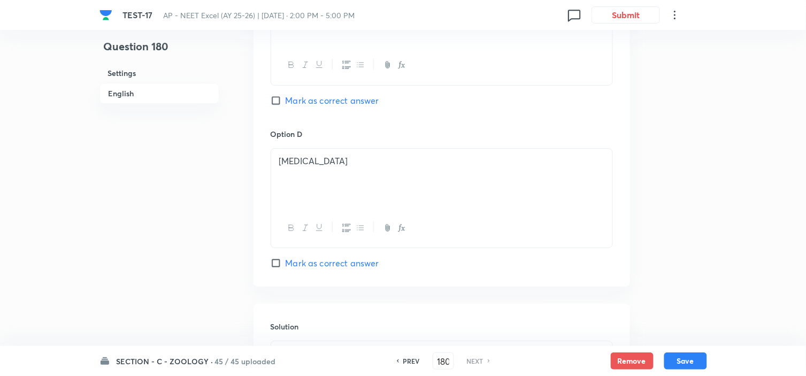
scroll to position [1029, 0]
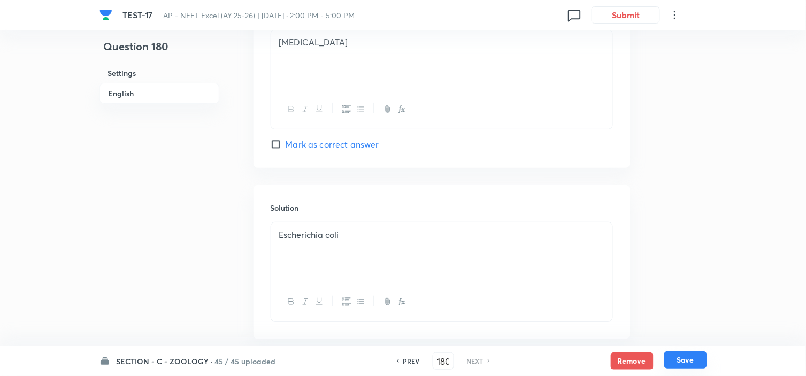
click at [694, 358] on button "Save" at bounding box center [685, 359] width 43 height 17
checkbox input "true"
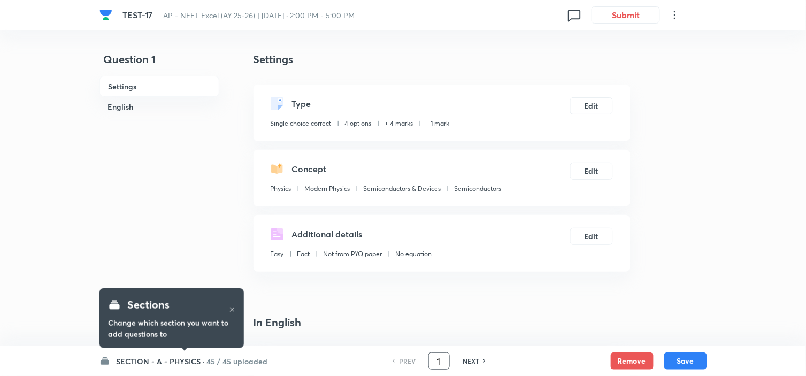
click at [440, 359] on input "1" at bounding box center [439, 361] width 20 height 19
click at [444, 360] on input "1" at bounding box center [439, 361] width 20 height 19
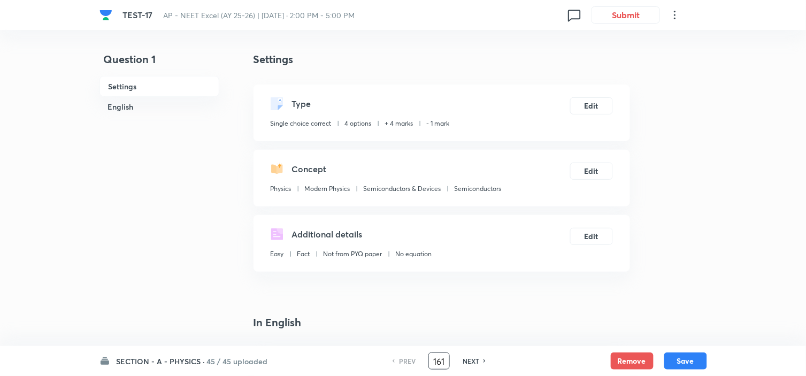
type input "161"
checkbox input "true"
checkbox input "false"
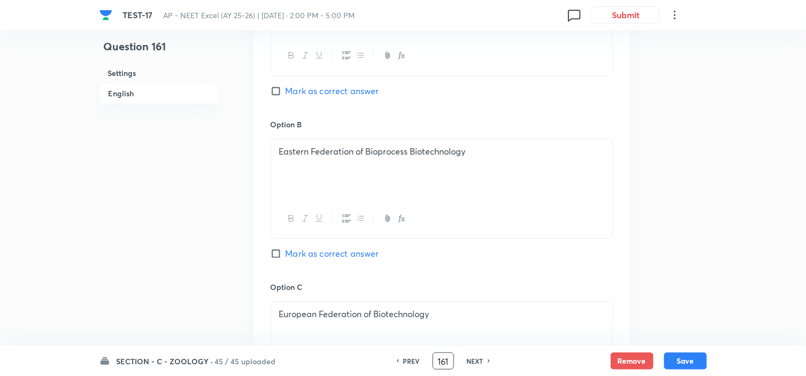
scroll to position [713, 0]
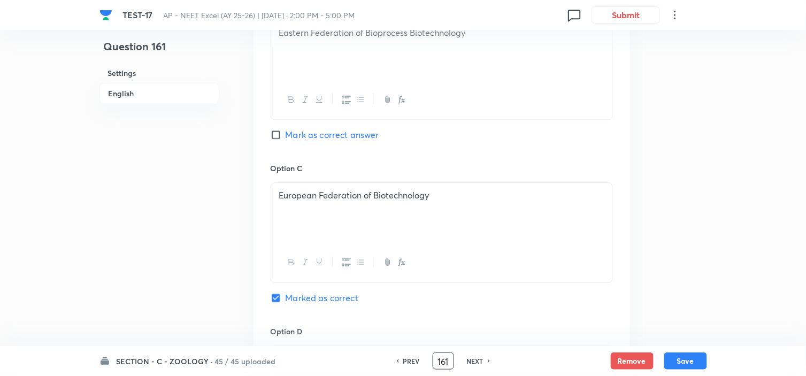
click at [483, 361] on h6 "NEXT" at bounding box center [475, 361] width 17 height 10
checkbox input "false"
type input "162"
click at [480, 361] on h6 "NEXT" at bounding box center [475, 361] width 17 height 10
checkbox input "false"
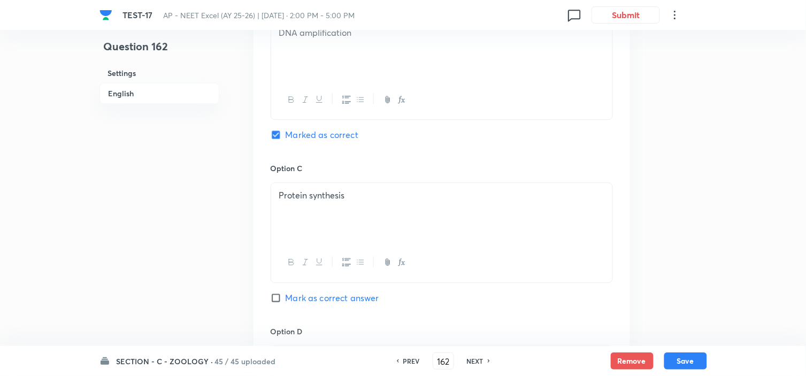
type input "163"
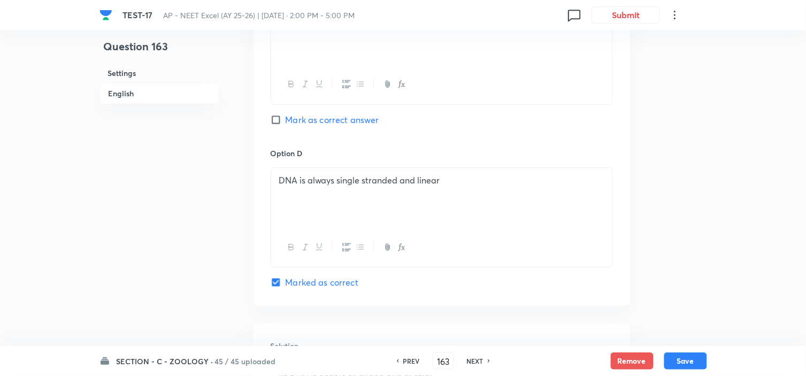
scroll to position [1010, 0]
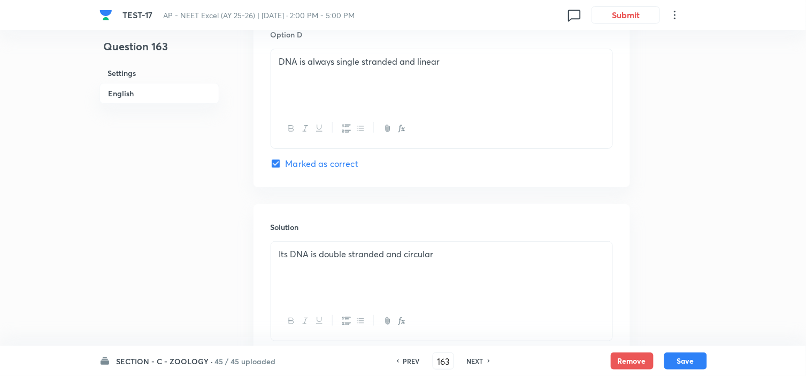
click at [473, 359] on h6 "NEXT" at bounding box center [475, 361] width 17 height 10
checkbox input "false"
type input "164"
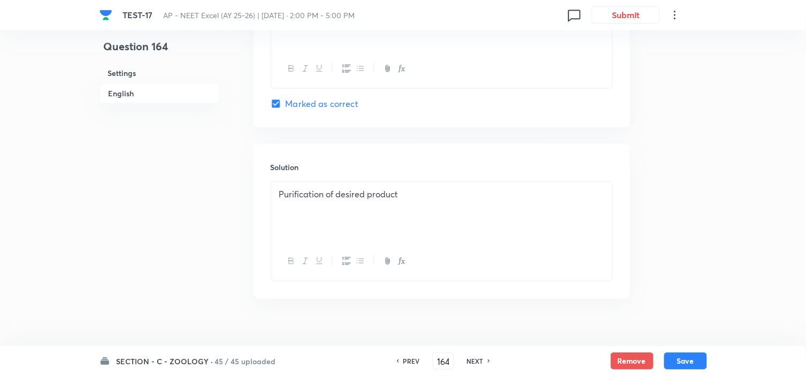
click at [476, 358] on h6 "NEXT" at bounding box center [475, 361] width 17 height 10
checkbox input "false"
type input "165"
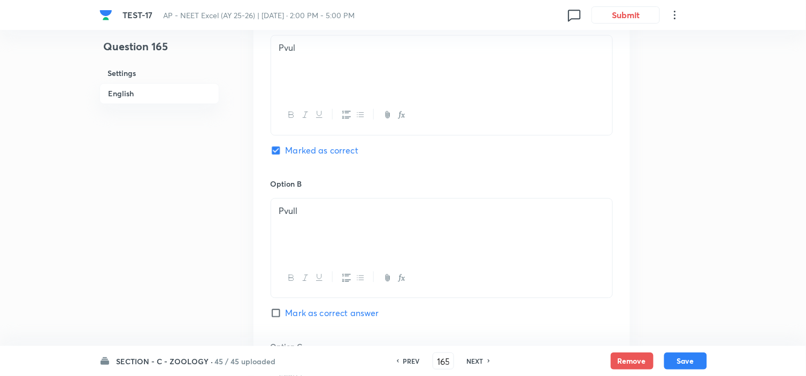
scroll to position [475, 0]
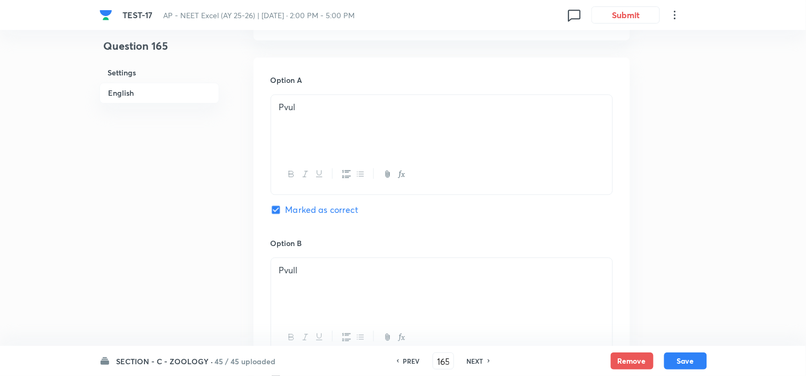
click at [479, 359] on h6 "NEXT" at bounding box center [475, 361] width 17 height 10
checkbox input "false"
type input "166"
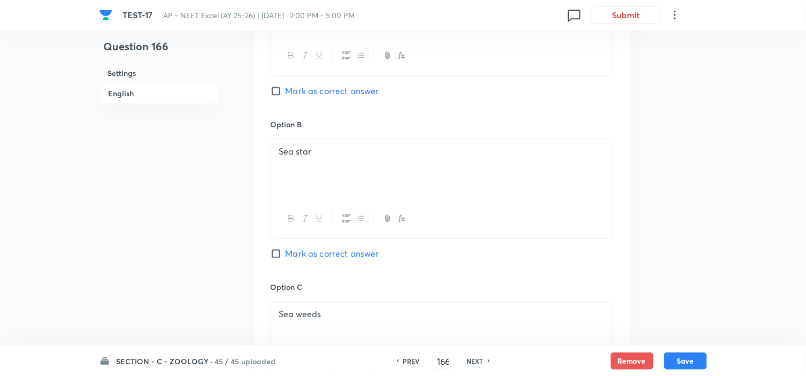
scroll to position [713, 0]
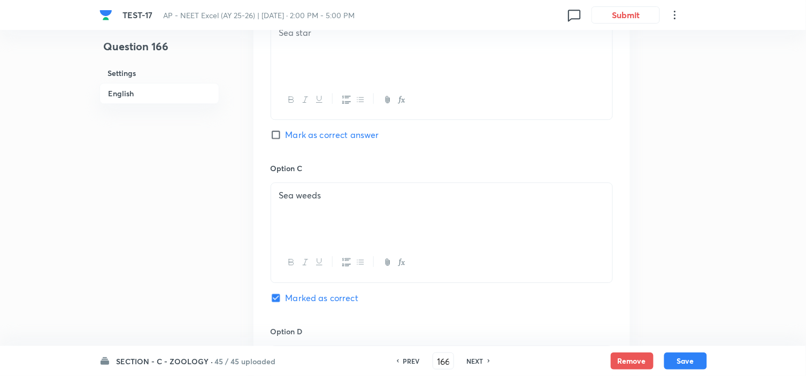
click at [470, 360] on h6 "NEXT" at bounding box center [475, 361] width 17 height 10
checkbox input "false"
type input "167"
click at [471, 359] on h6 "NEXT" at bounding box center [475, 361] width 17 height 10
checkbox input "false"
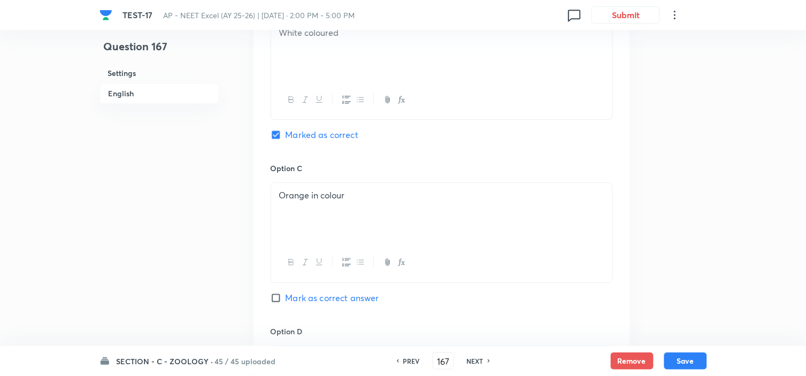
type input "168"
click at [478, 365] on h6 "NEXT" at bounding box center [475, 361] width 17 height 10
checkbox input "false"
type input "169"
click at [479, 359] on h6 "NEXT" at bounding box center [475, 361] width 17 height 10
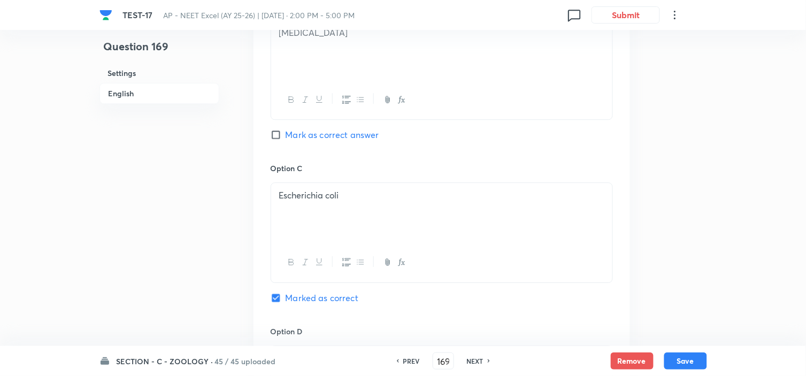
checkbox input "false"
type input "170"
click at [477, 357] on h6 "NEXT" at bounding box center [475, 361] width 17 height 10
checkbox input "false"
type input "171"
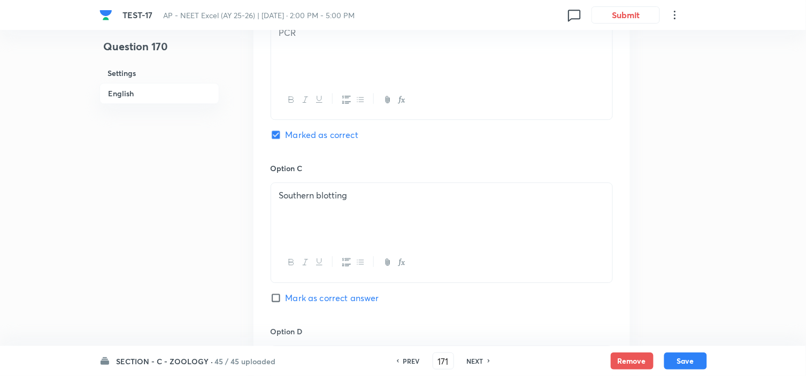
checkbox input "true"
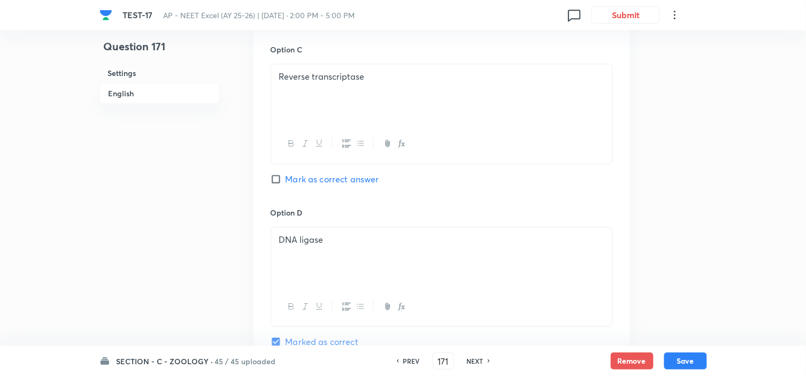
click at [473, 359] on h6 "NEXT" at bounding box center [475, 361] width 17 height 10
checkbox input "true"
checkbox input "false"
type input "172"
click at [474, 359] on h6 "NEXT" at bounding box center [475, 361] width 17 height 10
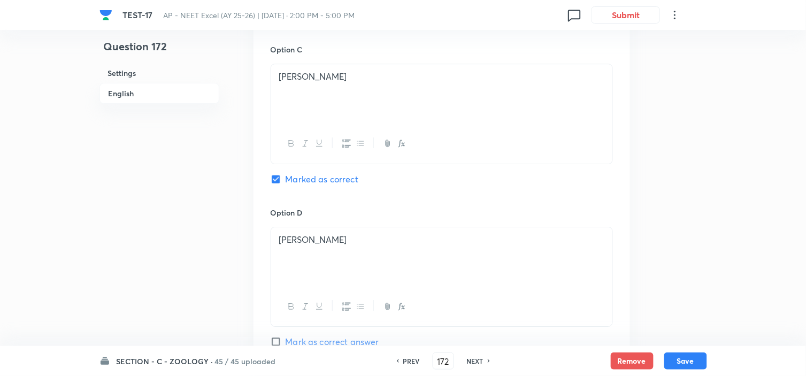
checkbox input "true"
checkbox input "false"
type input "173"
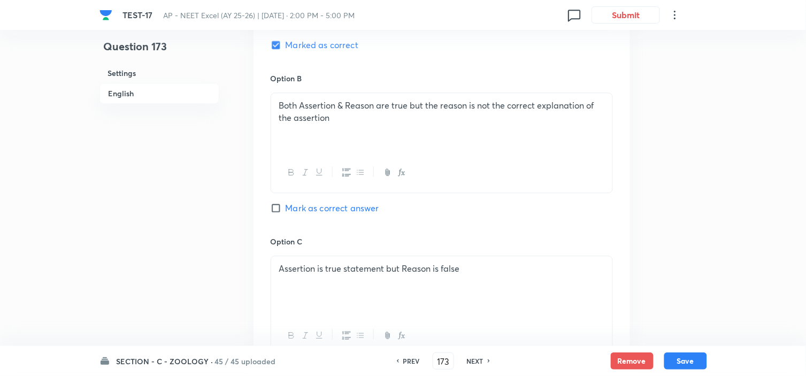
scroll to position [594, 0]
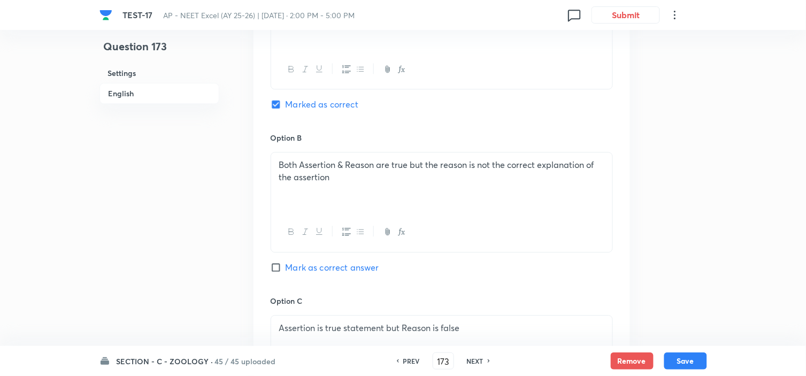
click at [472, 359] on h6 "NEXT" at bounding box center [475, 361] width 17 height 10
checkbox input "false"
type input "174"
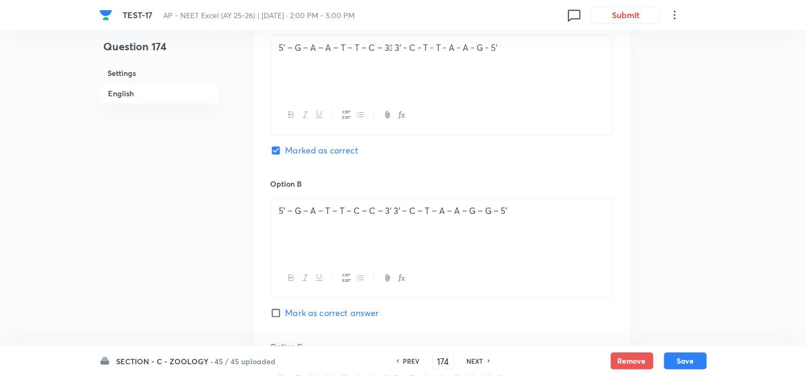
scroll to position [475, 0]
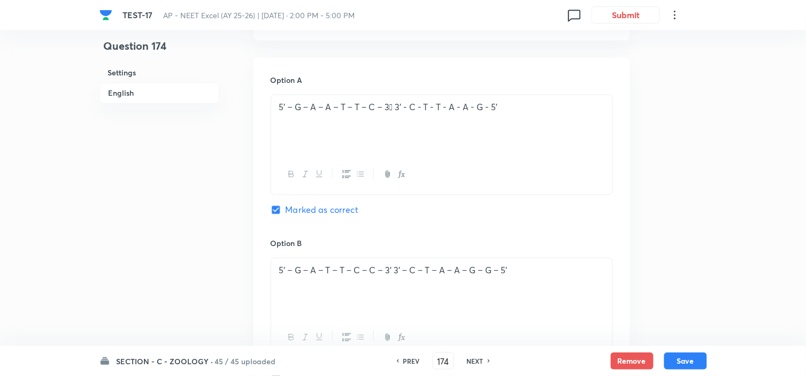
click at [472, 360] on h6 "NEXT" at bounding box center [475, 361] width 17 height 10
checkbox input "false"
type input "175"
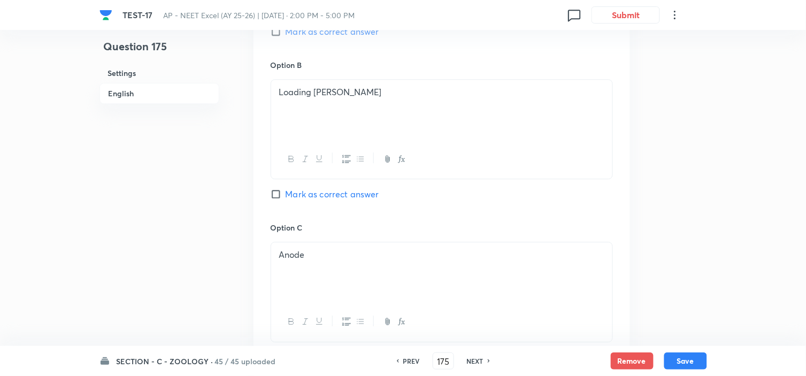
scroll to position [772, 0]
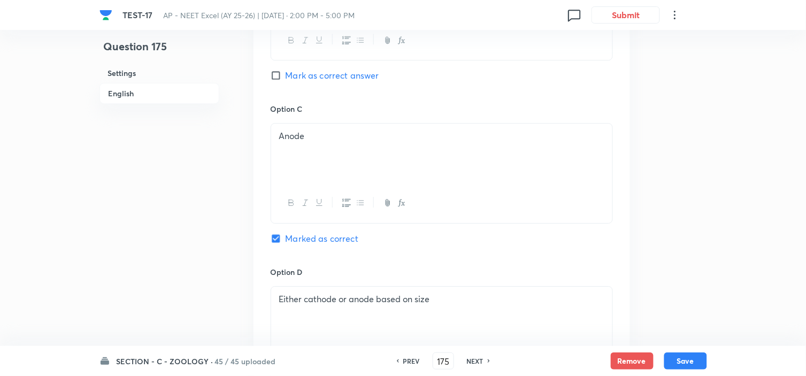
click at [477, 358] on h6 "NEXT" at bounding box center [475, 361] width 17 height 10
checkbox input "false"
type input "176"
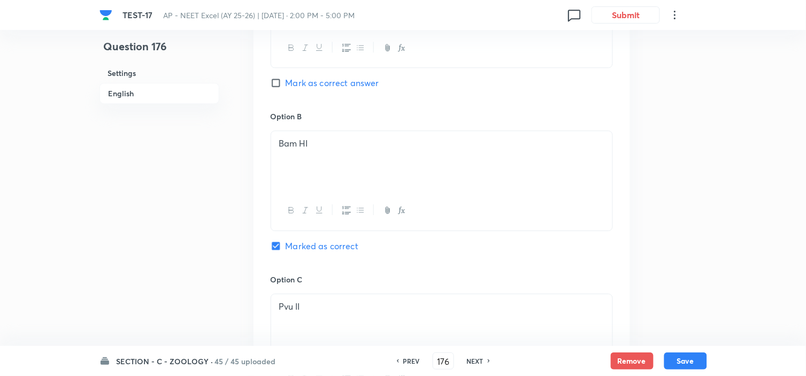
click at [474, 360] on h6 "NEXT" at bounding box center [475, 361] width 17 height 10
checkbox input "false"
type input "177"
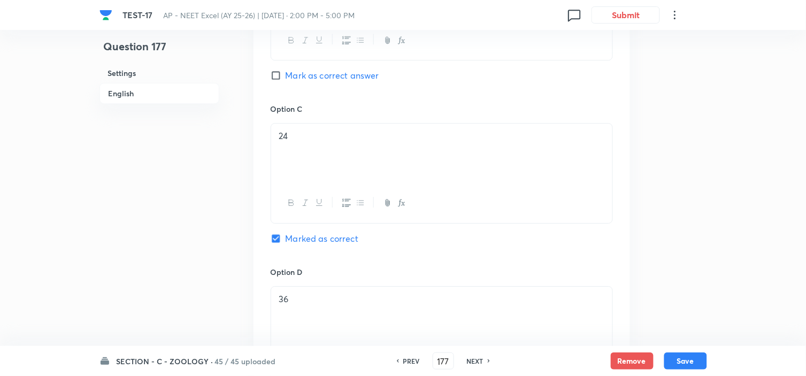
click at [474, 359] on h6 "NEXT" at bounding box center [475, 361] width 17 height 10
checkbox input "false"
type input "178"
click at [473, 360] on h6 "NEXT" at bounding box center [475, 361] width 17 height 10
checkbox input "false"
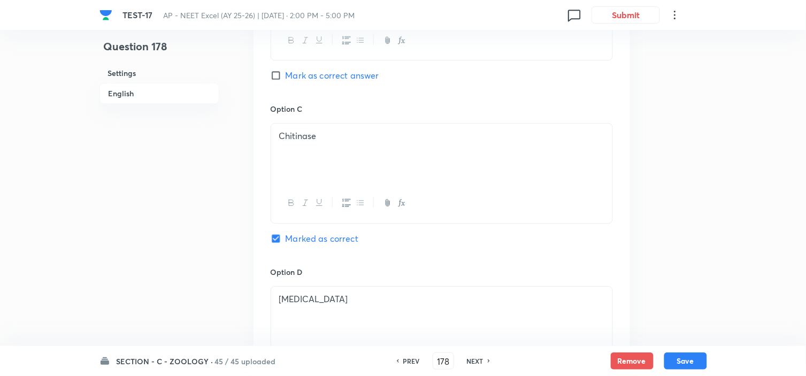
type input "179"
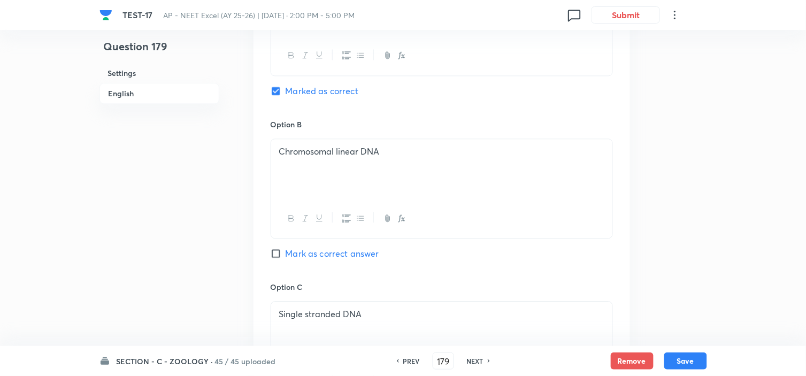
scroll to position [535, 0]
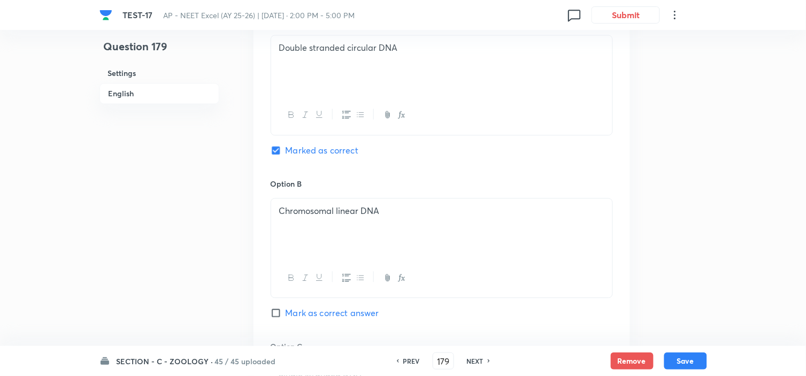
click at [471, 357] on h6 "NEXT" at bounding box center [475, 361] width 17 height 10
checkbox input "false"
type input "180"
checkbox input "true"
